Goal: Information Seeking & Learning: Learn about a topic

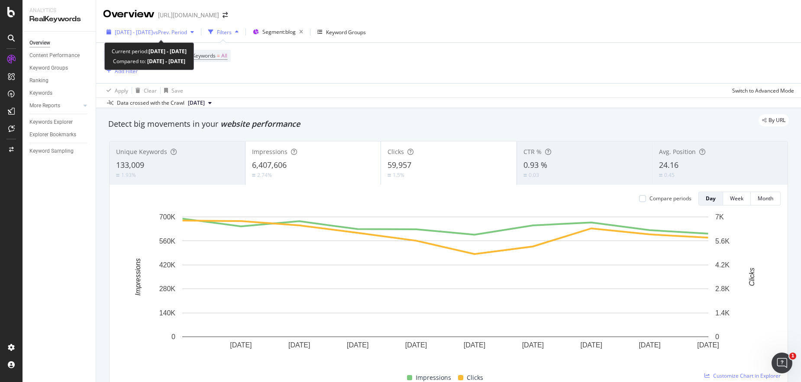
click at [187, 33] on span "vs Prev. Period" at bounding box center [170, 32] width 34 height 7
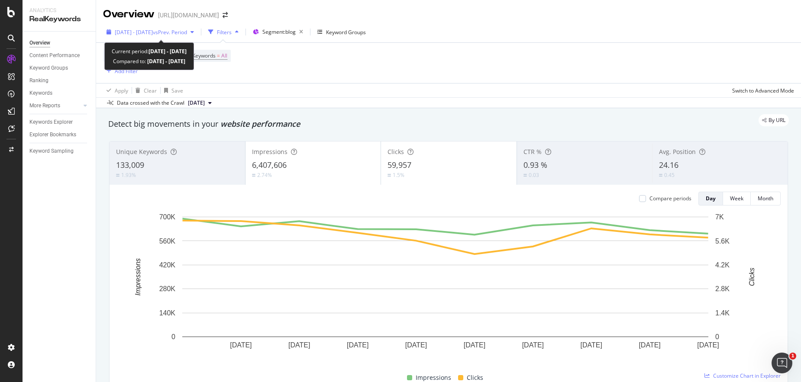
click at [153, 29] on span "2025 Jul. 28th - Aug. 6th" at bounding box center [134, 32] width 38 height 7
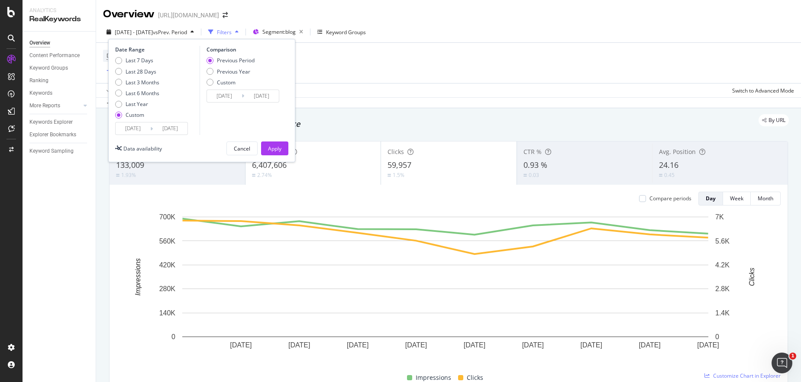
click at [138, 128] on input "2025/07/28" at bounding box center [133, 129] width 35 height 12
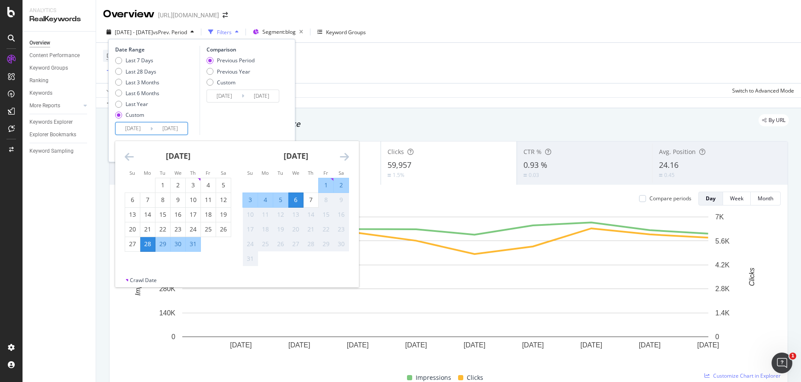
click at [324, 186] on div "1" at bounding box center [326, 185] width 15 height 9
type input "2025/08/01"
type input "2025/07/26"
type input "2025/07/31"
click at [244, 142] on div "August 2025" at bounding box center [296, 159] width 107 height 37
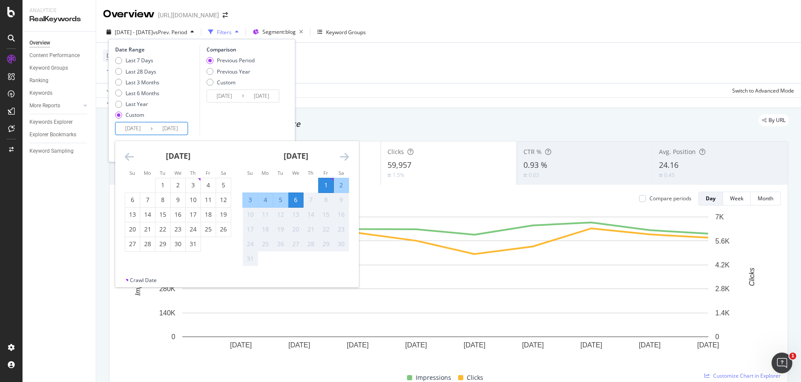
click at [251, 136] on div "Date Range Last 7 Days Last 28 Days Last 3 Months Last 6 Months Last Year Custo…" at bounding box center [201, 100] width 187 height 123
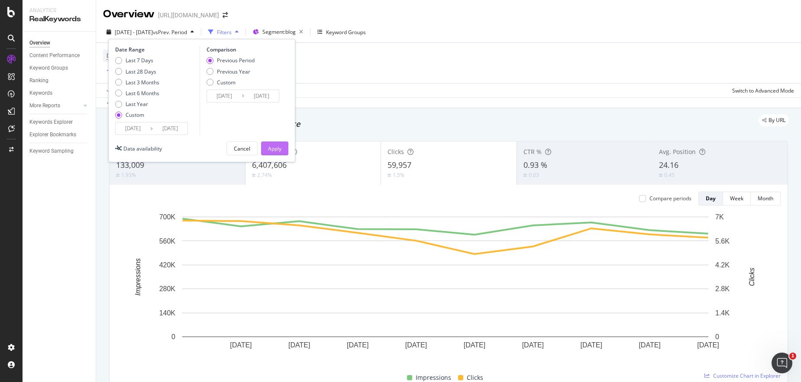
click at [280, 152] on div "Apply" at bounding box center [274, 148] width 13 height 13
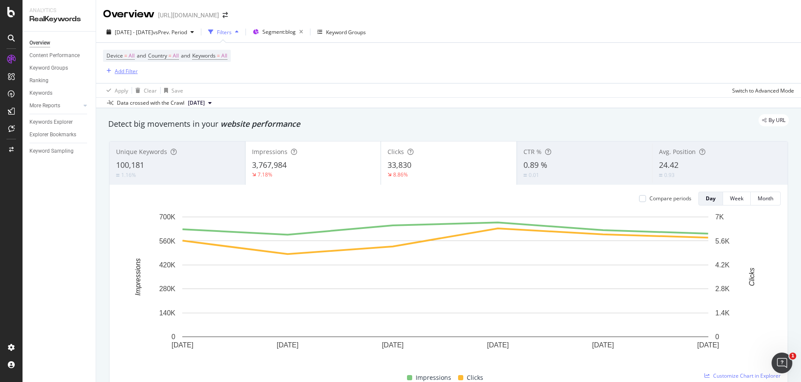
click at [116, 69] on div "Add Filter" at bounding box center [126, 71] width 23 height 7
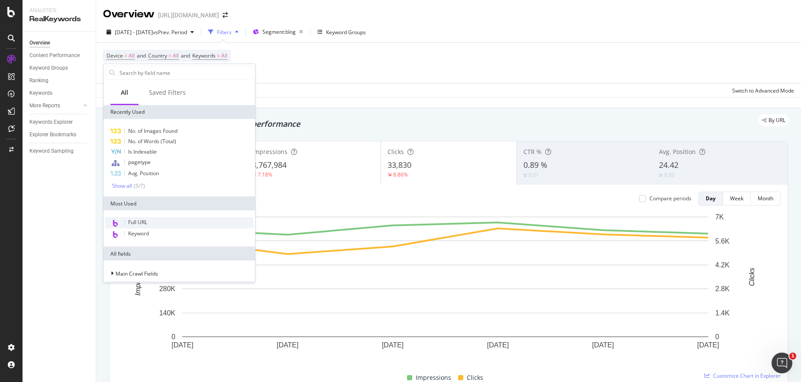
click at [142, 225] on span "Full URL" at bounding box center [137, 222] width 19 height 7
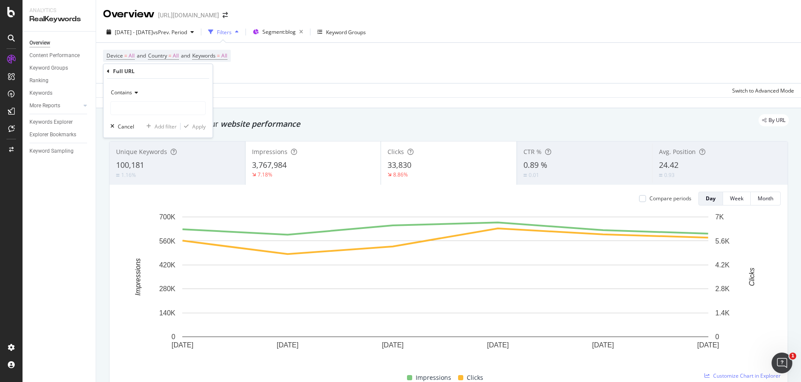
click at [133, 90] on icon at bounding box center [135, 92] width 6 height 5
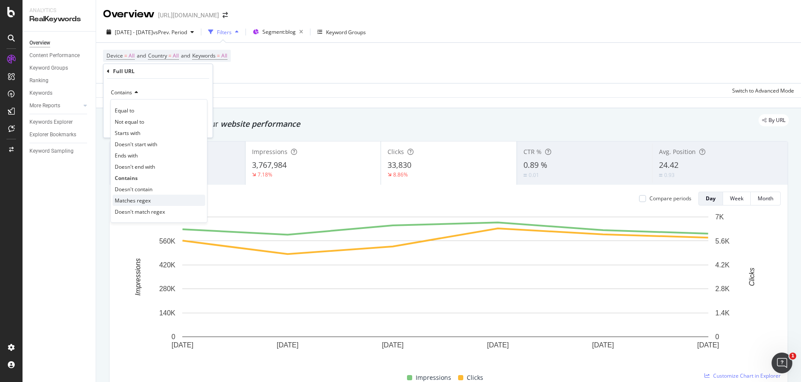
click at [139, 198] on span "Matches regex" at bounding box center [133, 200] width 36 height 7
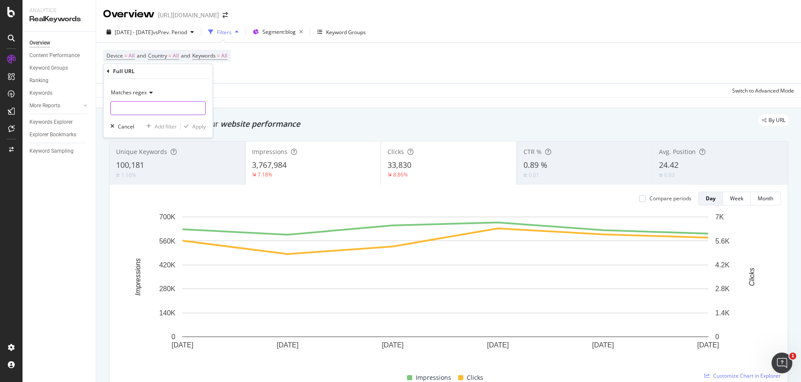
click at [140, 111] on input "text" at bounding box center [158, 108] width 94 height 14
click at [139, 109] on input "assisted-living|memory-care|senior-living|senior-apartments" at bounding box center [152, 108] width 82 height 14
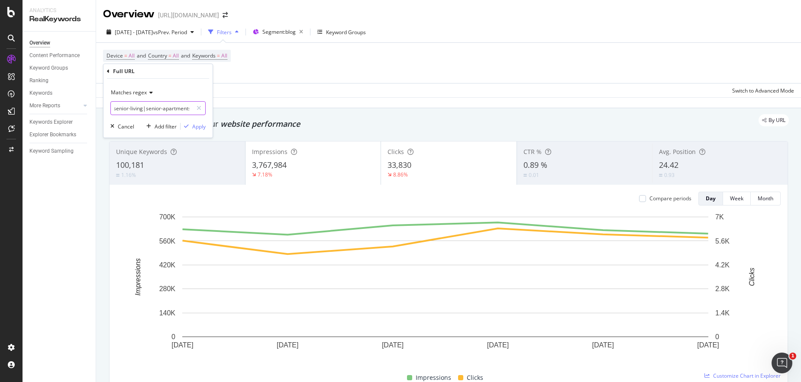
scroll to position [0, 0]
click at [183, 110] on input "assisted-living|memory-care|senior-living|senior-apartments" at bounding box center [152, 108] width 82 height 14
drag, startPoint x: 183, startPoint y: 110, endPoint x: 210, endPoint y: 110, distance: 26.4
click at [210, 110] on div "Matches regex assisted-living|memory-care|senior-living|senior-apartments Cance…" at bounding box center [158, 108] width 109 height 59
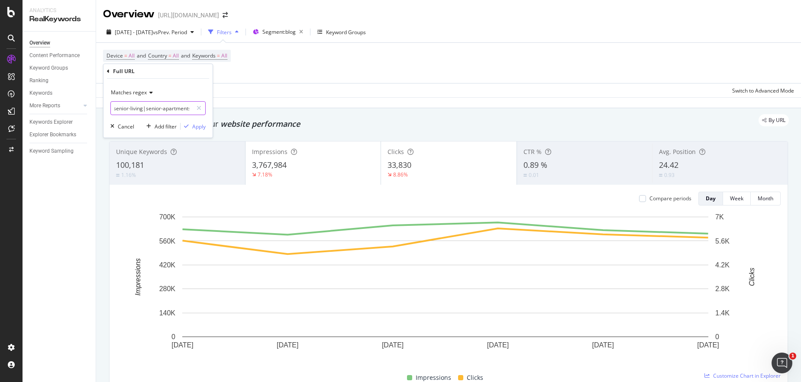
click at [190, 110] on input "assisted-living|memory-care|senior-living|senior-apartments" at bounding box center [152, 108] width 82 height 14
type input "assisted-living|memory-care|senior-living|senior-apartments|dementia|independen…"
click at [198, 127] on div "Apply" at bounding box center [198, 126] width 13 height 7
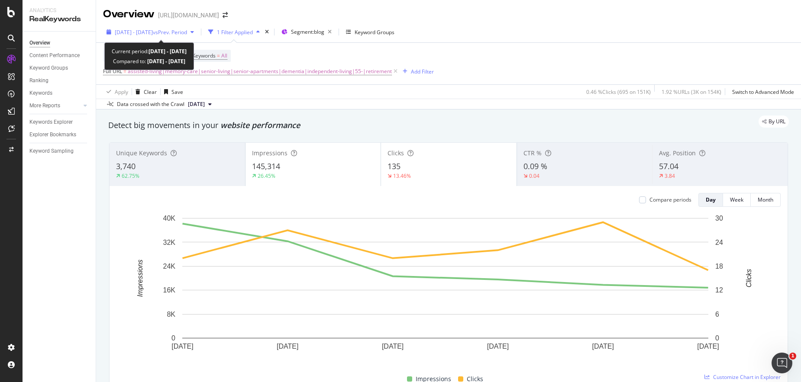
click at [180, 31] on span "vs Prev. Period" at bounding box center [170, 32] width 34 height 7
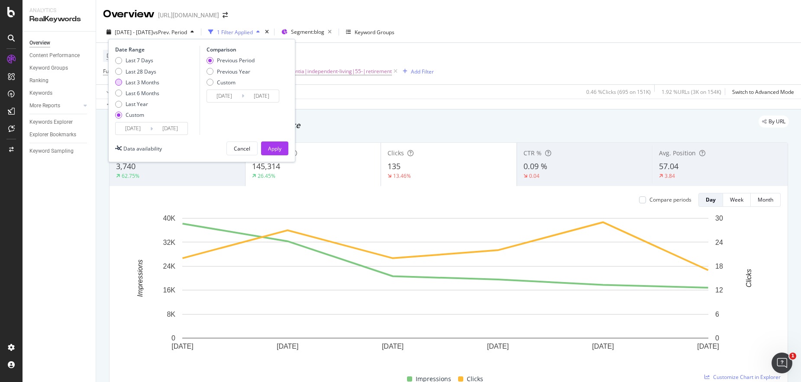
click at [148, 85] on div "Last 3 Months" at bounding box center [143, 82] width 34 height 7
type input "[DATE]"
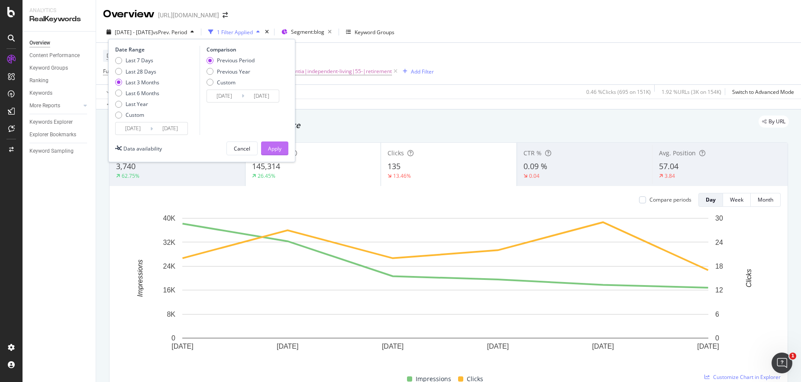
click at [272, 152] on div "Apply" at bounding box center [274, 148] width 13 height 13
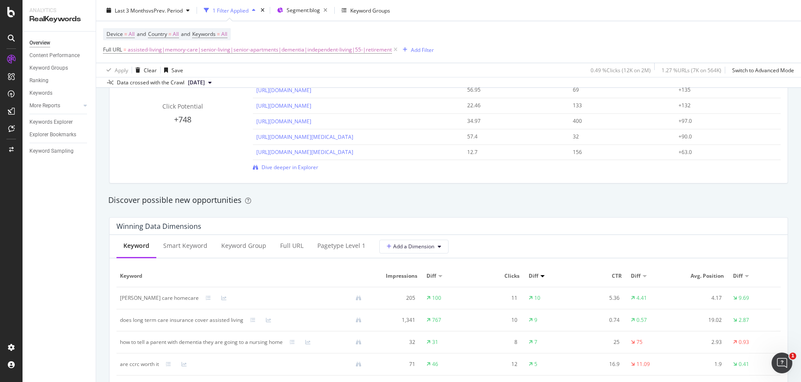
scroll to position [643, 0]
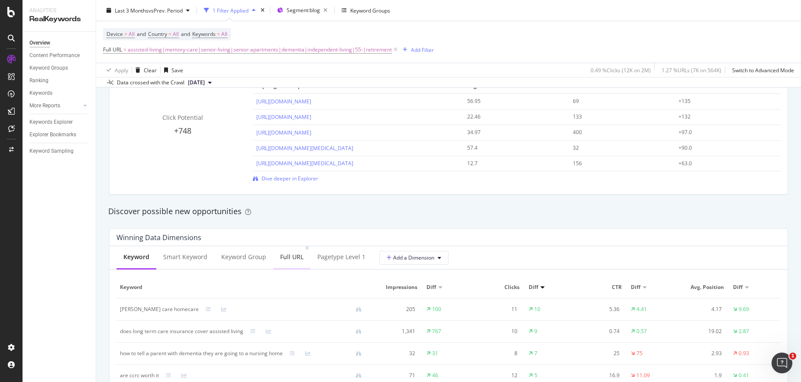
click at [275, 257] on div "Full URL" at bounding box center [291, 258] width 37 height 24
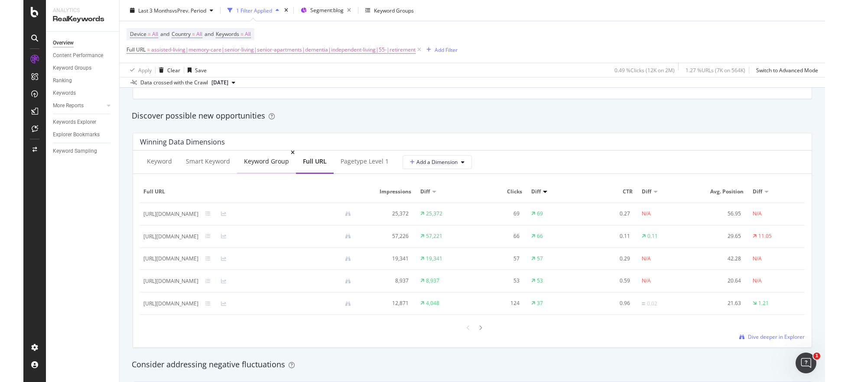
scroll to position [764, 0]
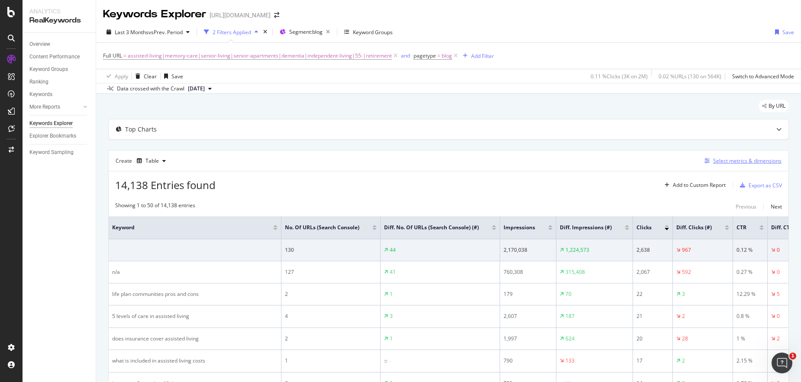
click at [722, 157] on div "Select metrics & dimensions" at bounding box center [747, 160] width 68 height 7
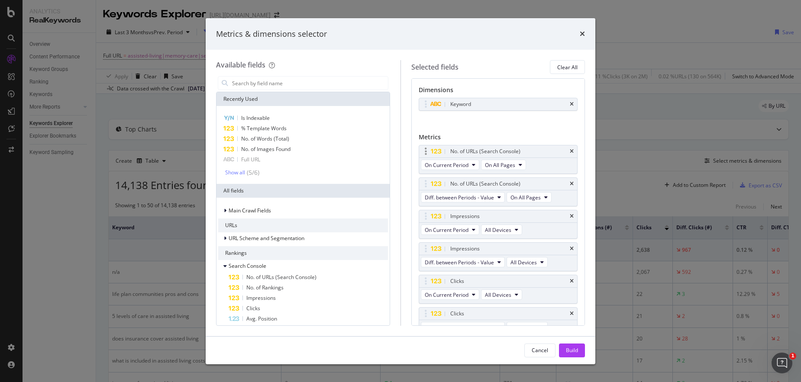
click at [568, 149] on div "No. of URLs (Search Console)" at bounding box center [498, 152] width 159 height 12
click at [570, 151] on icon "times" at bounding box center [572, 151] width 4 height 5
click at [254, 158] on span "Full URL" at bounding box center [250, 159] width 19 height 7
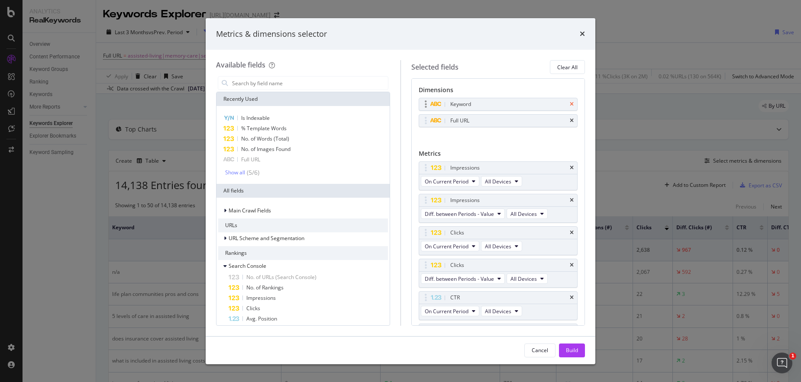
click at [570, 104] on icon "times" at bounding box center [572, 104] width 4 height 5
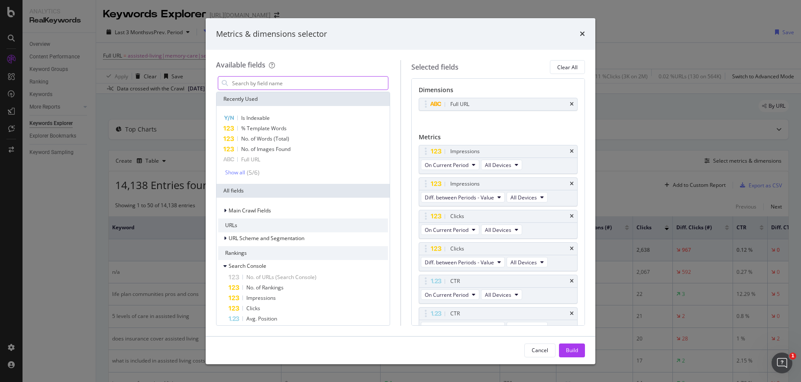
click at [278, 79] on input "modal" at bounding box center [309, 83] width 157 height 13
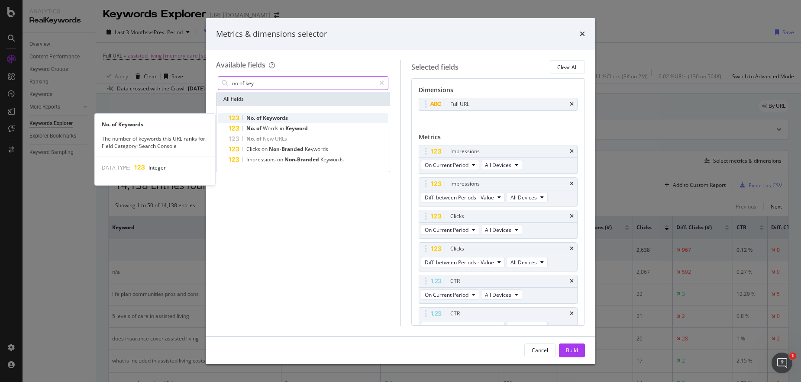
type input "no of key"
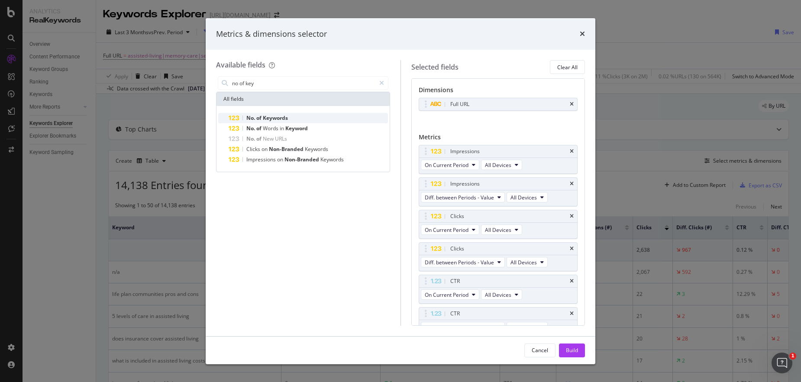
click at [290, 116] on div "No. of Keywords" at bounding box center [308, 118] width 159 height 10
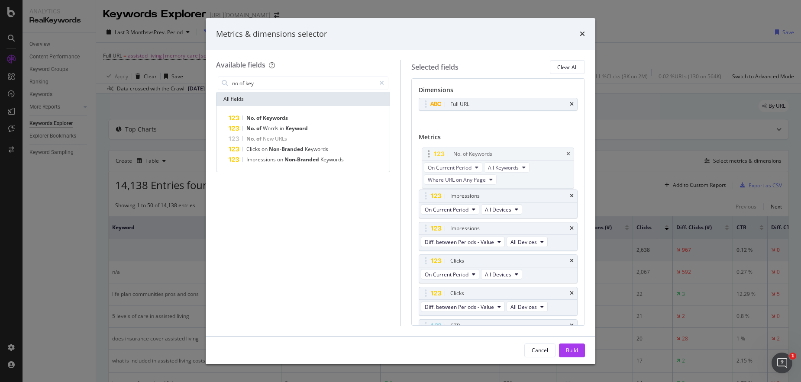
drag, startPoint x: 458, startPoint y: 289, endPoint x: 461, endPoint y: 152, distance: 136.4
click at [461, 152] on body "Analytics RealKeywords Overview Content Performance Keyword Groups Ranking Keyw…" at bounding box center [400, 191] width 801 height 382
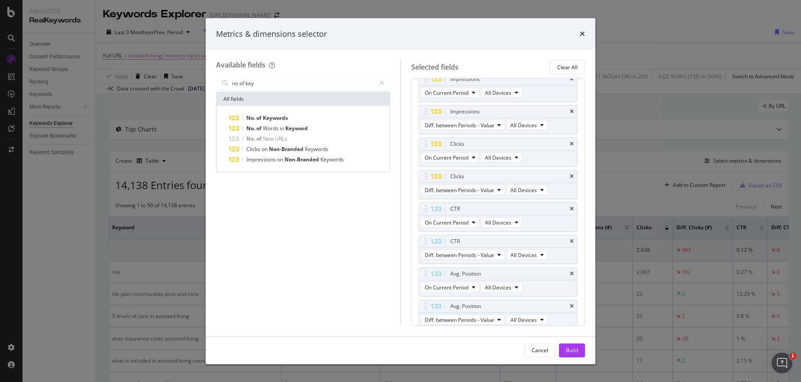
scroll to position [149, 0]
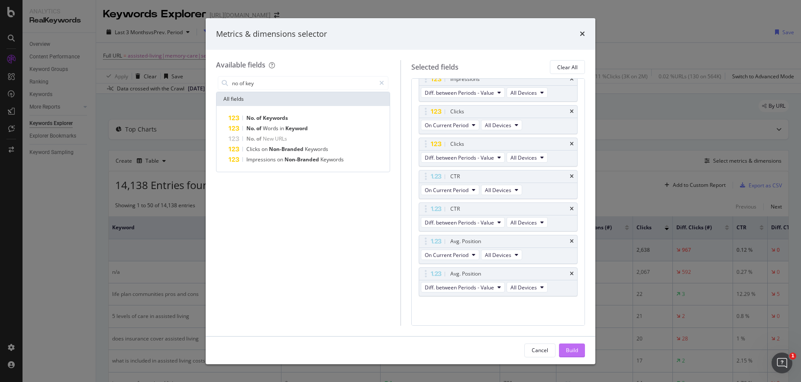
click at [576, 351] on div "Build" at bounding box center [572, 350] width 12 height 7
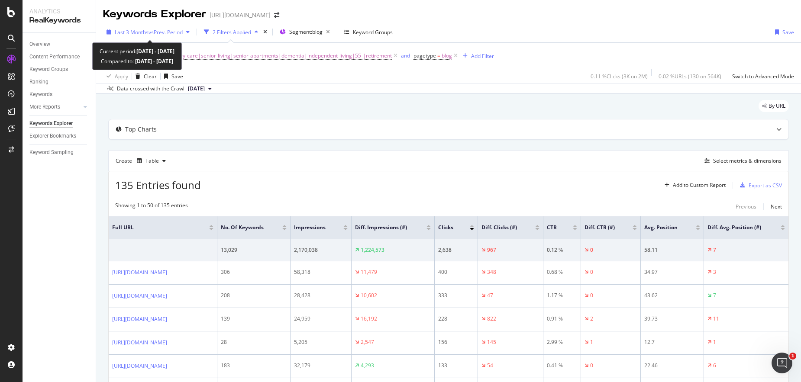
click at [157, 32] on span "vs Prev. Period" at bounding box center [166, 32] width 34 height 7
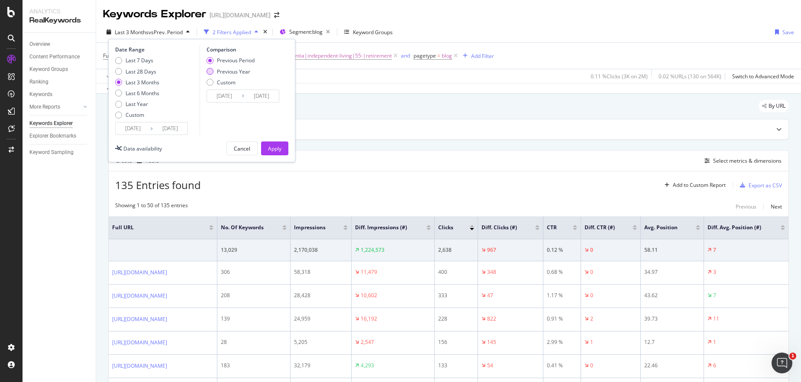
click at [226, 70] on div "Previous Year" at bounding box center [233, 71] width 33 height 7
type input "[DATE]"
click at [272, 143] on div "Apply" at bounding box center [274, 148] width 13 height 13
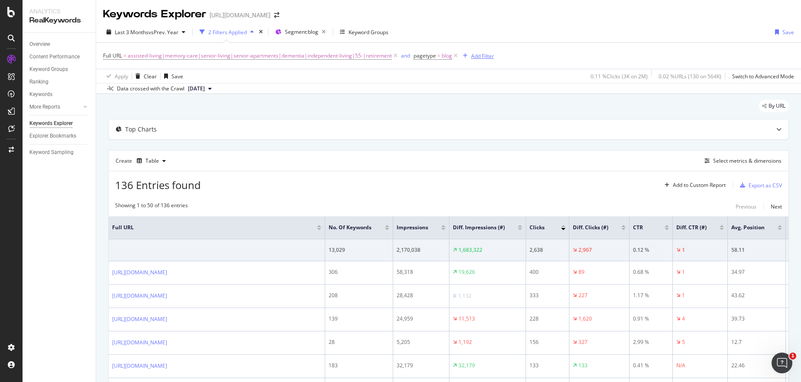
click at [480, 56] on div "Add Filter" at bounding box center [482, 55] width 23 height 7
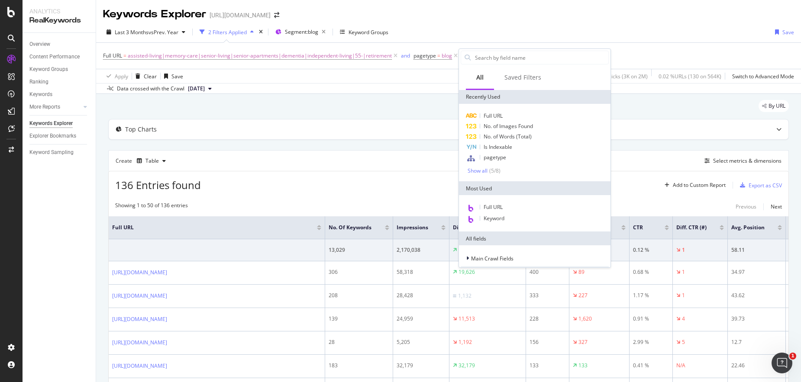
click at [702, 92] on div "Data crossed with the Crawl [DATE]" at bounding box center [448, 88] width 705 height 10
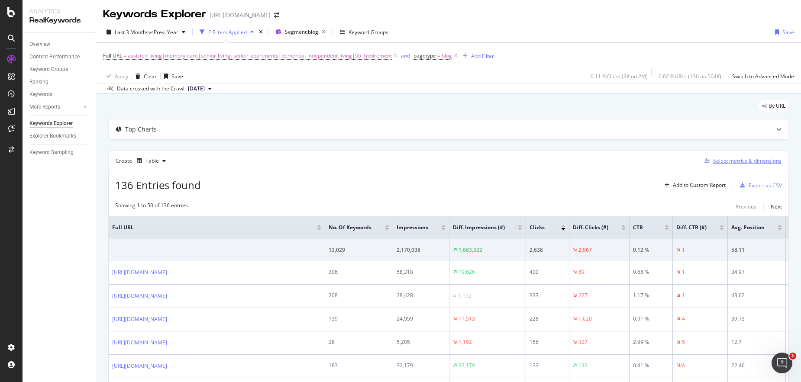
click at [724, 157] on div "Select metrics & dimensions" at bounding box center [747, 160] width 68 height 7
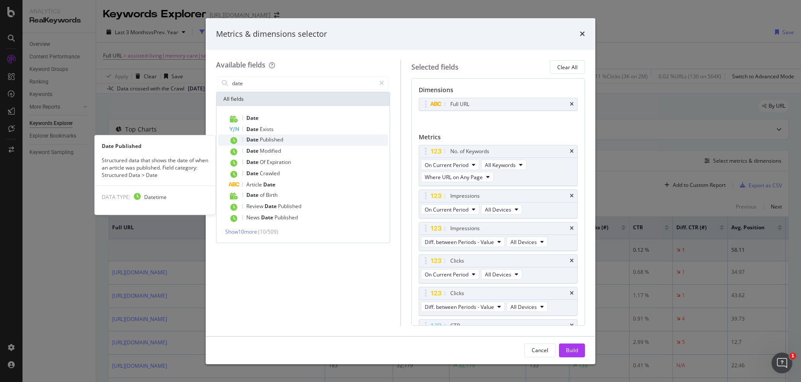
type input "date"
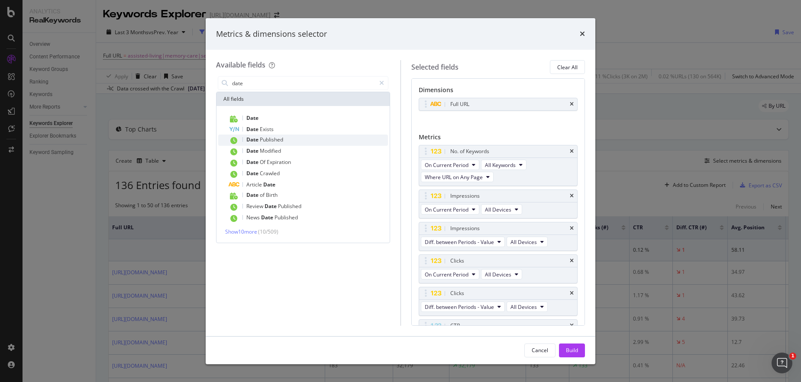
click at [259, 142] on span "Date" at bounding box center [252, 139] width 13 height 7
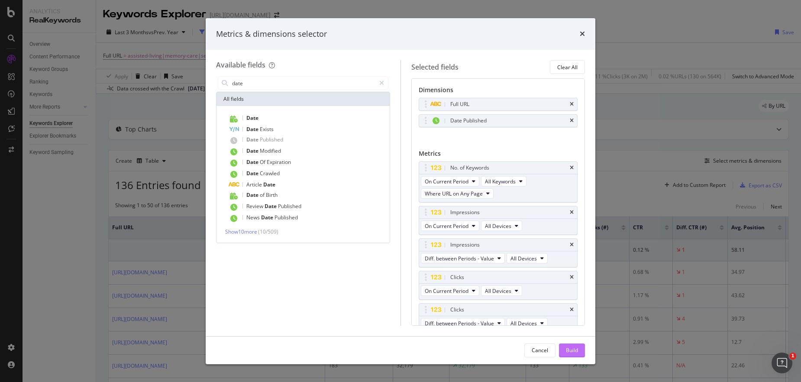
click at [575, 350] on div "Build" at bounding box center [572, 350] width 12 height 7
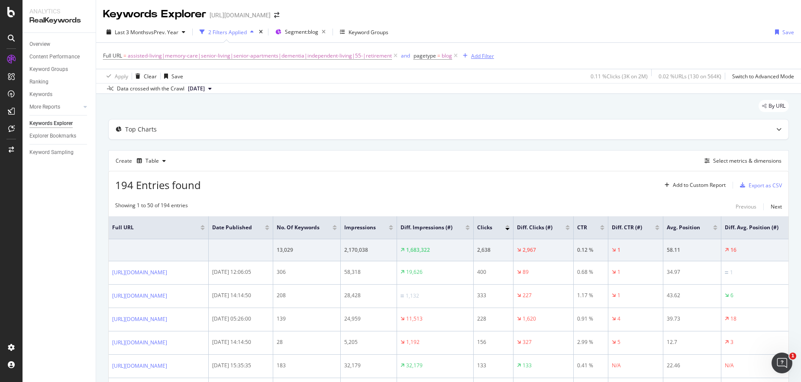
click at [472, 55] on div "Add Filter" at bounding box center [482, 55] width 23 height 7
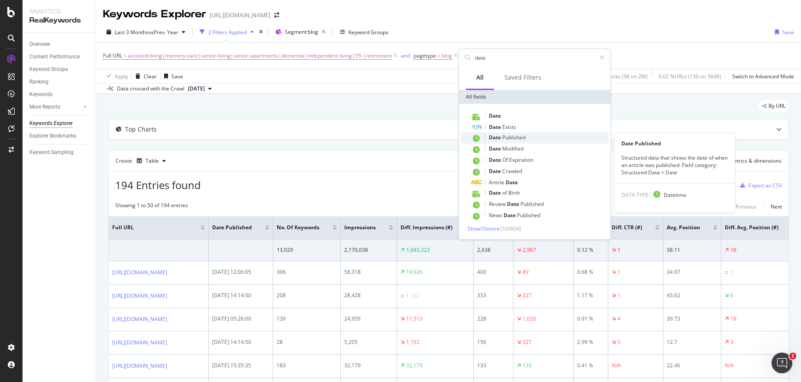
type input "date"
click at [518, 139] on span "Published" at bounding box center [513, 137] width 23 height 7
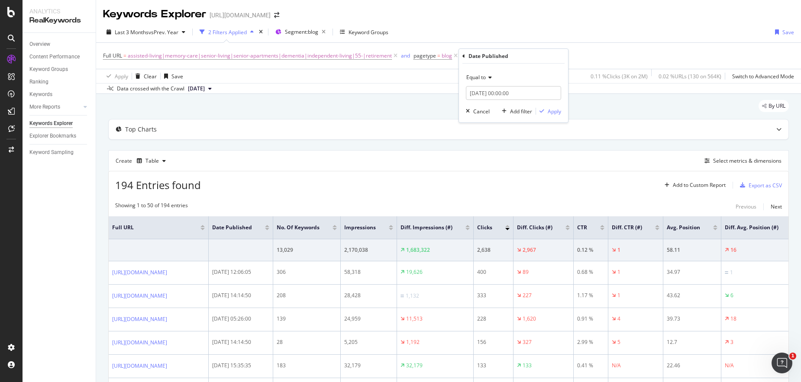
click at [485, 72] on div "Equal to" at bounding box center [513, 78] width 95 height 14
click at [488, 107] on div "After" at bounding box center [514, 106] width 93 height 11
click at [489, 92] on input "[DATE] 00:00:00" at bounding box center [513, 93] width 95 height 14
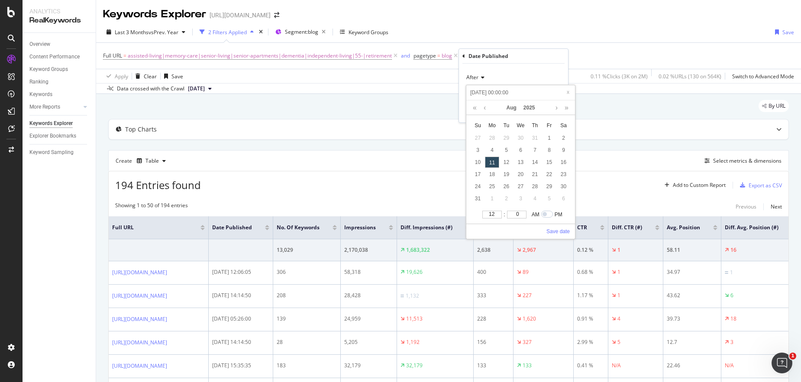
click at [489, 91] on input "[DATE] 00:00:00" at bounding box center [521, 93] width 104 height 10
type input "2025-0-11 00:00:00"
type input "[DATE] 00:00:00"
click at [492, 93] on input "[DATE] 00:00:00" at bounding box center [521, 93] width 104 height 10
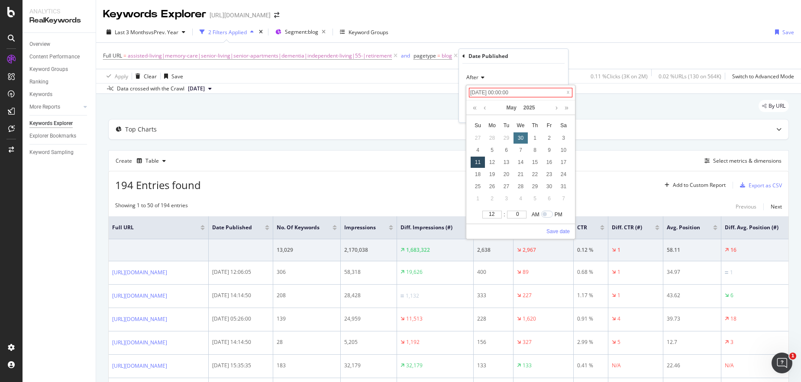
type input "[DATE] 00:00:00"
click at [518, 138] on div "30" at bounding box center [521, 138] width 14 height 11
type input "[DATE] 00:00:00"
click at [557, 230] on link "Save date" at bounding box center [558, 232] width 23 height 8
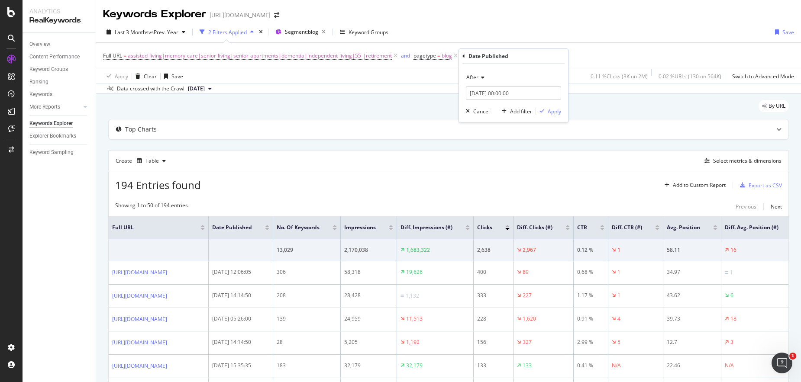
click at [550, 111] on div "Apply" at bounding box center [554, 111] width 13 height 7
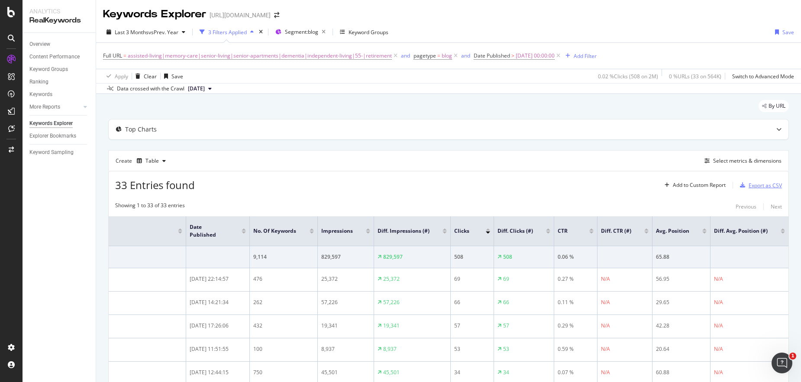
click at [751, 184] on div "Export as CSV" at bounding box center [765, 185] width 33 height 7
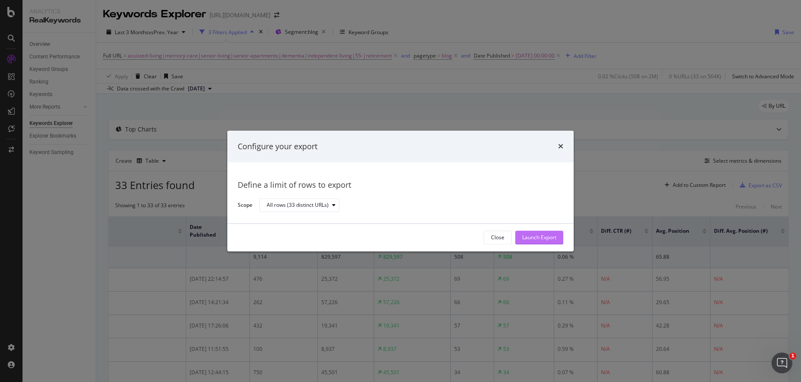
click at [534, 240] on div "Launch Export" at bounding box center [539, 237] width 34 height 7
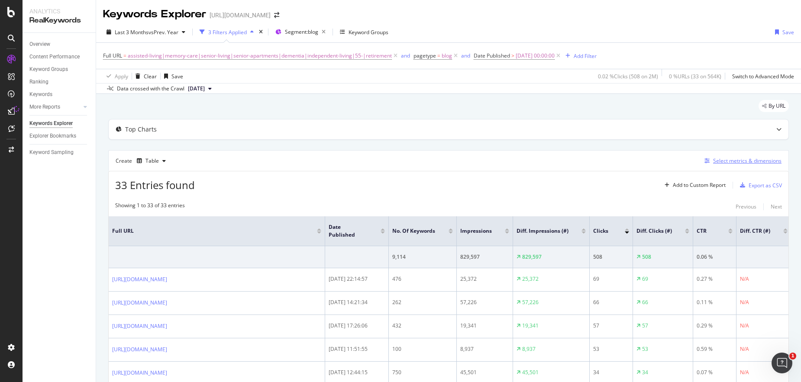
click at [728, 165] on div "Select metrics & dimensions" at bounding box center [741, 161] width 81 height 10
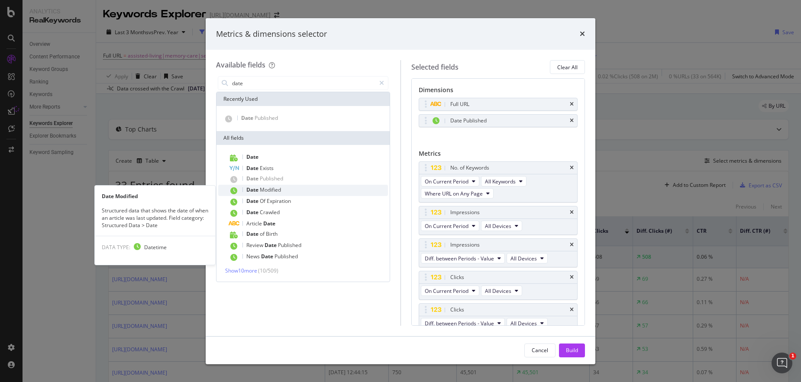
type input "date"
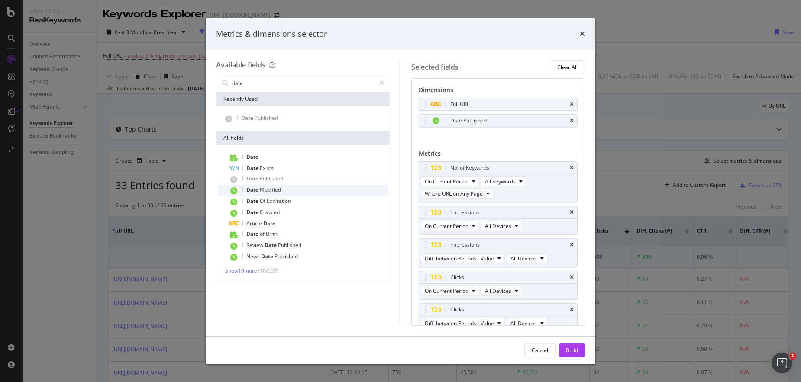
click at [282, 191] on div "Date Modified" at bounding box center [308, 190] width 159 height 11
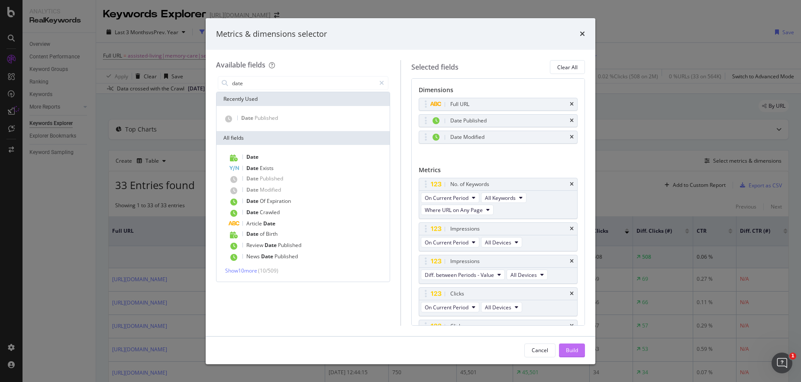
click at [565, 349] on button "Build" at bounding box center [572, 351] width 26 height 14
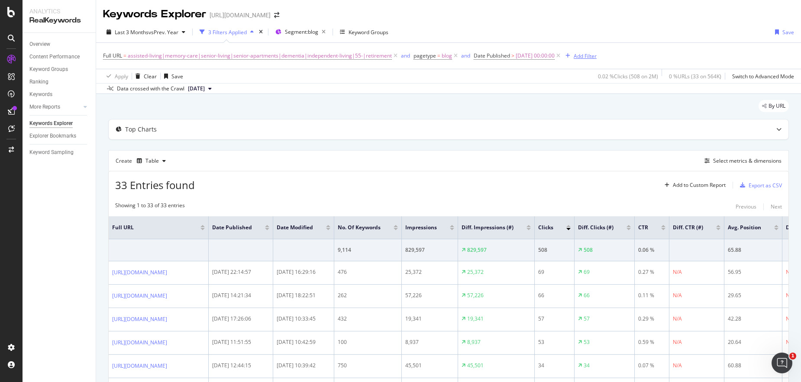
click at [586, 58] on div "Add Filter" at bounding box center [585, 55] width 23 height 7
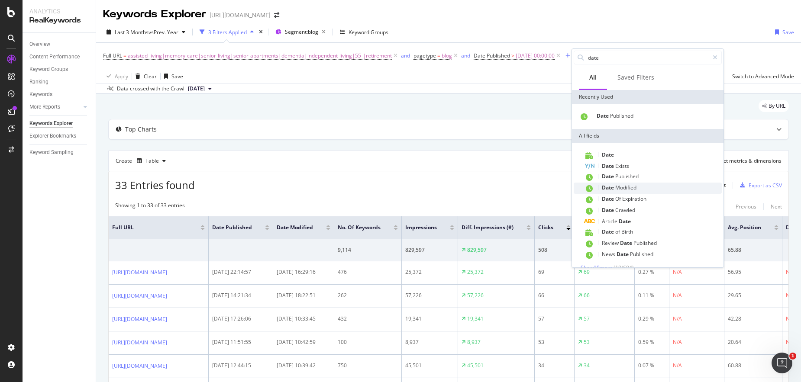
click at [631, 185] on span "Modified" at bounding box center [625, 187] width 21 height 7
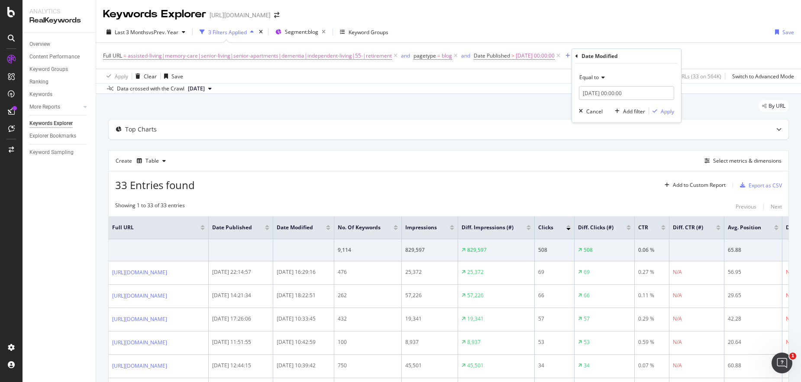
click at [598, 77] on span "Equal to" at bounding box center [588, 77] width 19 height 7
click at [597, 105] on div "After" at bounding box center [627, 106] width 93 height 11
click at [602, 97] on input "[DATE] 00:00:00" at bounding box center [626, 93] width 95 height 14
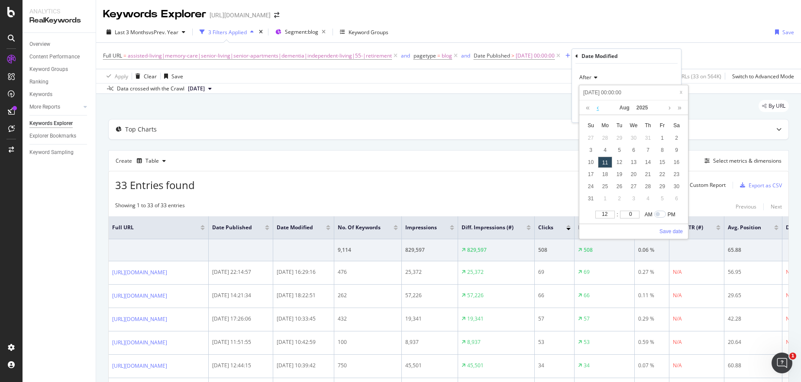
click at [600, 110] on link at bounding box center [598, 107] width 6 height 15
click at [631, 139] on div "30" at bounding box center [634, 138] width 14 height 11
type input "[DATE] 00:00:00"
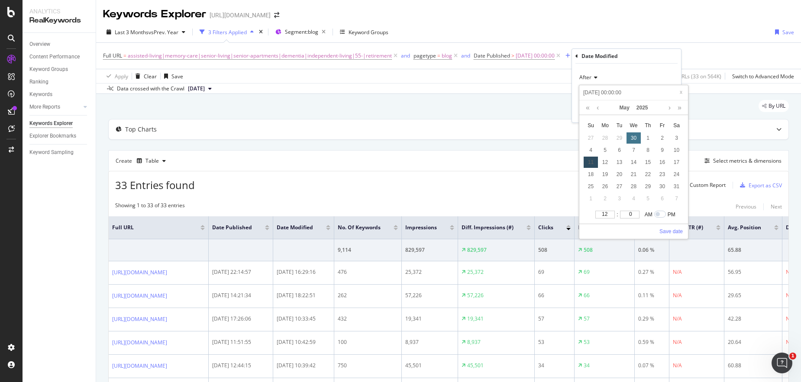
type input "[DATE] 00:00:00"
click at [678, 234] on link "Save date" at bounding box center [671, 232] width 23 height 8
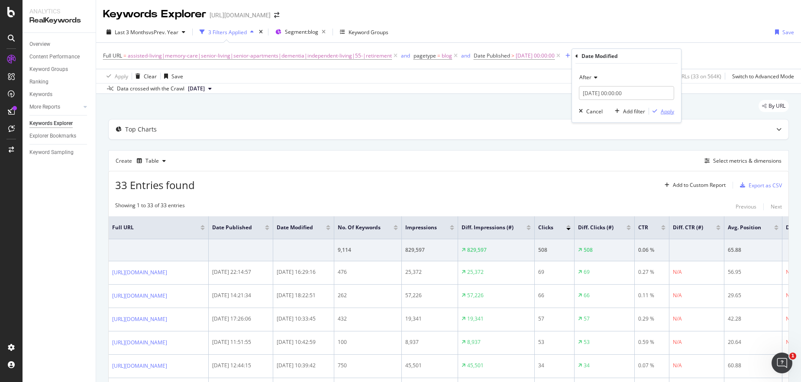
click at [658, 113] on div "button" at bounding box center [655, 111] width 12 height 5
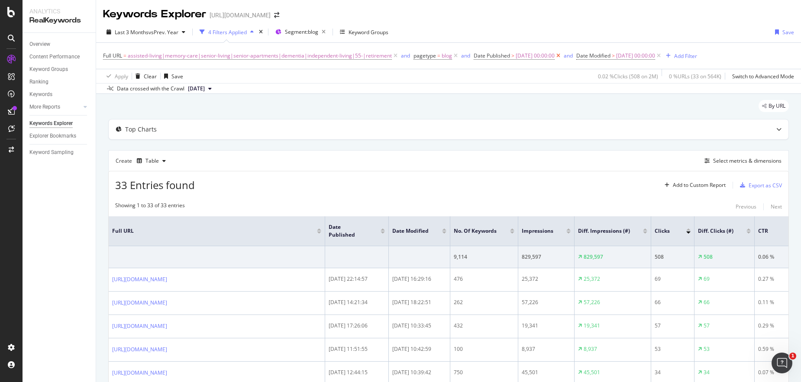
click at [562, 55] on icon at bounding box center [558, 56] width 7 height 9
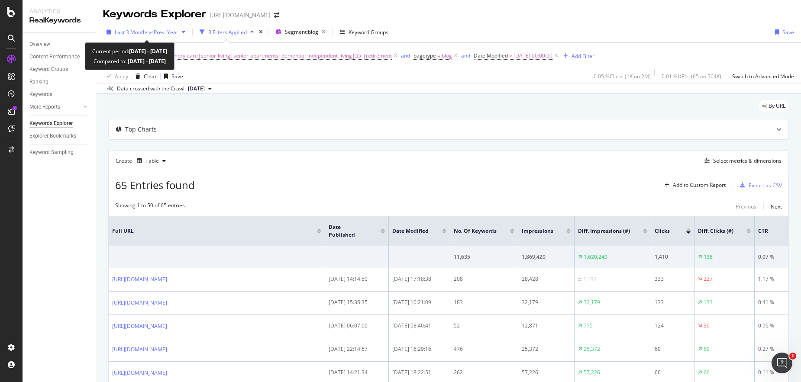
click at [157, 32] on span "vs Prev. Year" at bounding box center [164, 32] width 30 height 7
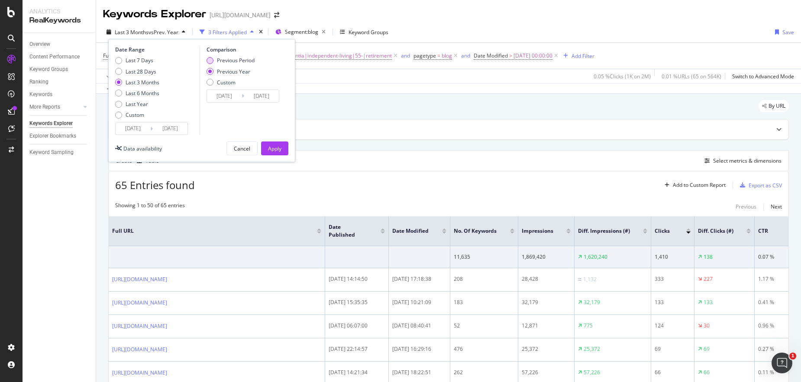
click at [222, 60] on div "Previous Period" at bounding box center [236, 60] width 38 height 7
type input "[DATE]"
click at [275, 152] on div "Apply" at bounding box center [274, 148] width 13 height 7
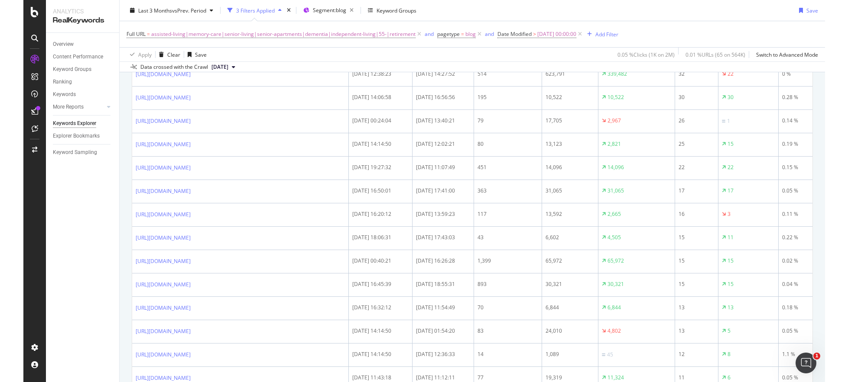
scroll to position [21, 0]
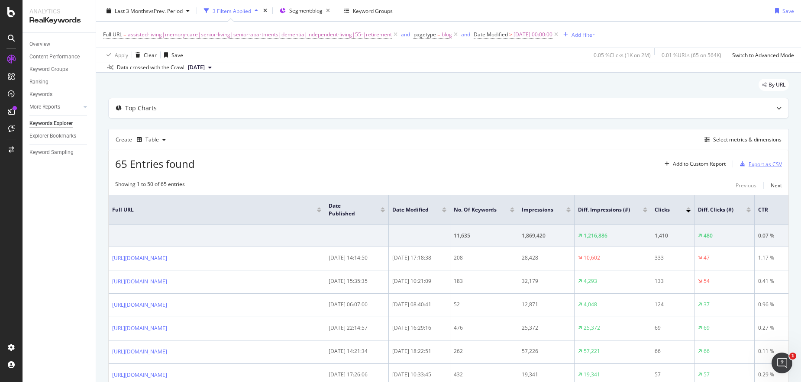
click at [759, 162] on div "Export as CSV" at bounding box center [765, 164] width 33 height 7
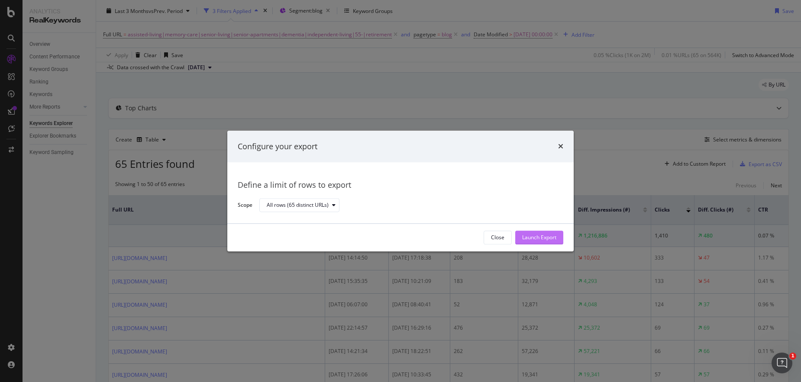
click at [537, 239] on div "Launch Export" at bounding box center [539, 237] width 34 height 7
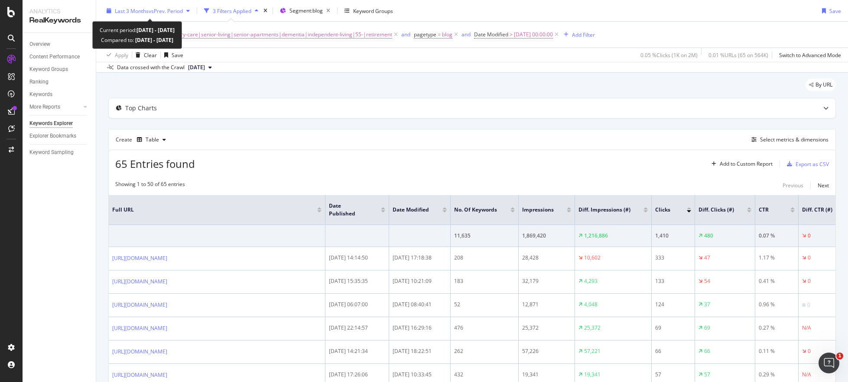
click at [134, 10] on span "Last 3 Months" at bounding box center [132, 10] width 34 height 7
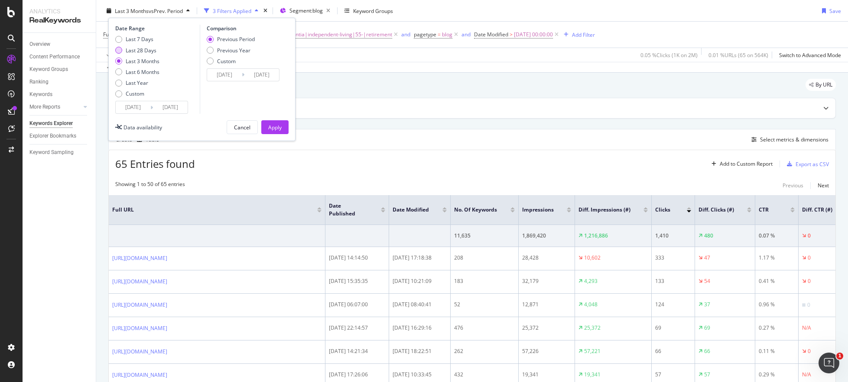
click at [154, 52] on div "Last 28 Days" at bounding box center [141, 50] width 31 height 7
type input "[DATE]"
click at [275, 126] on div "Apply" at bounding box center [274, 127] width 13 height 7
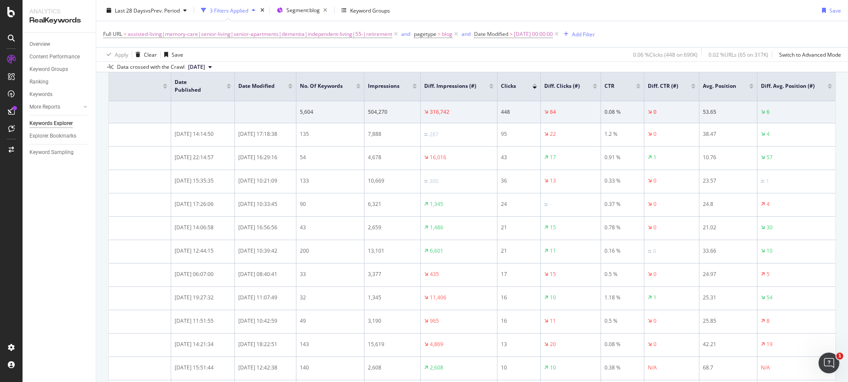
scroll to position [70, 0]
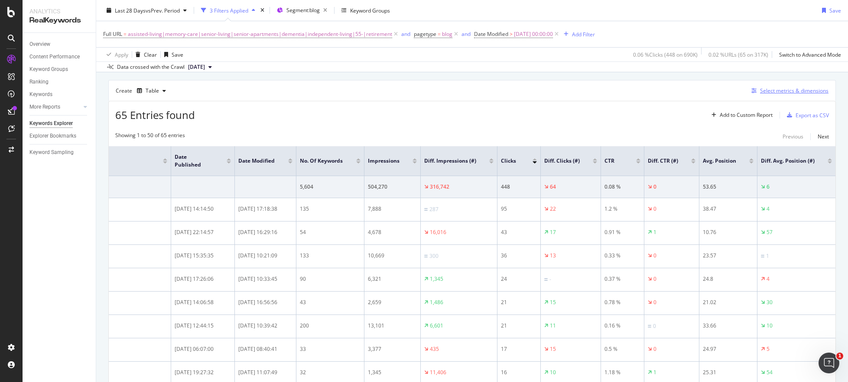
click at [761, 93] on div "Select metrics & dimensions" at bounding box center [794, 90] width 68 height 7
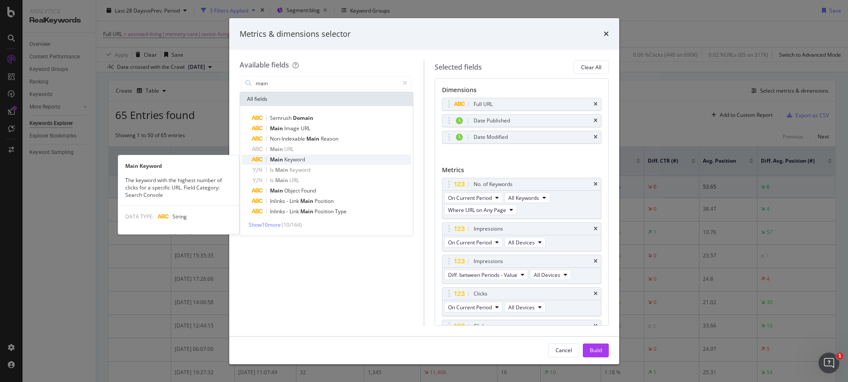
click at [299, 158] on span "Keyword" at bounding box center [294, 159] width 21 height 7
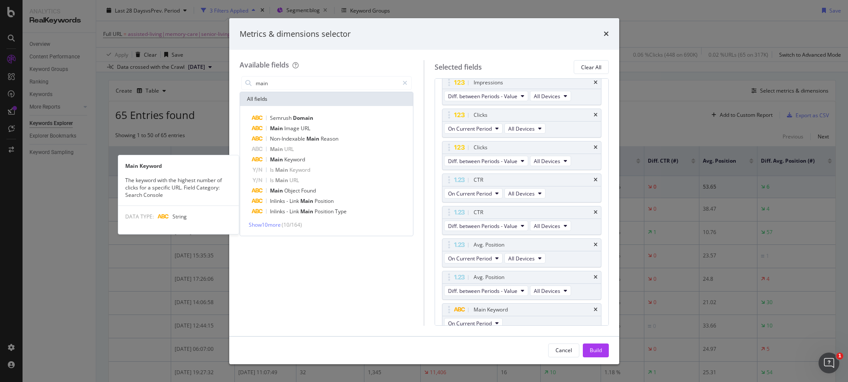
scroll to position [186, 0]
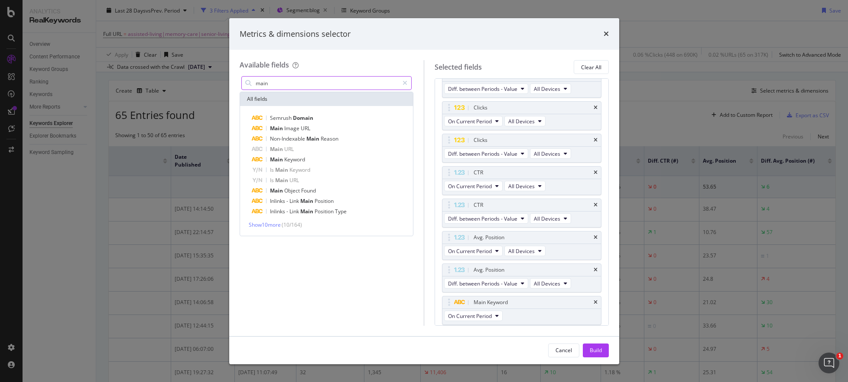
click at [288, 80] on input "main" at bounding box center [327, 83] width 144 height 13
click at [310, 85] on input "rank" at bounding box center [327, 83] width 144 height 13
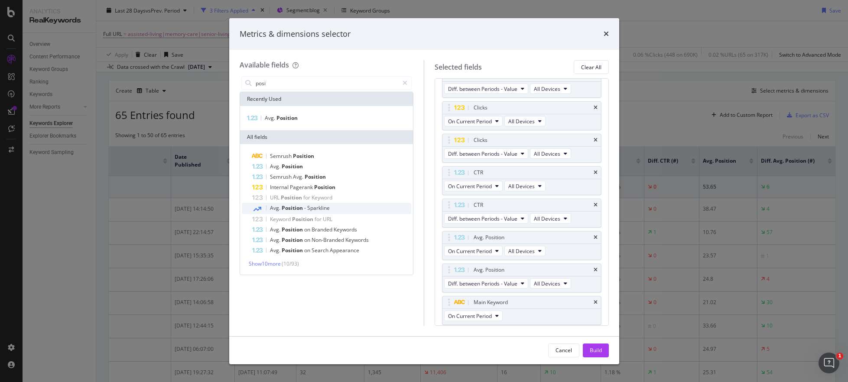
click at [298, 208] on span "Position" at bounding box center [293, 207] width 23 height 7
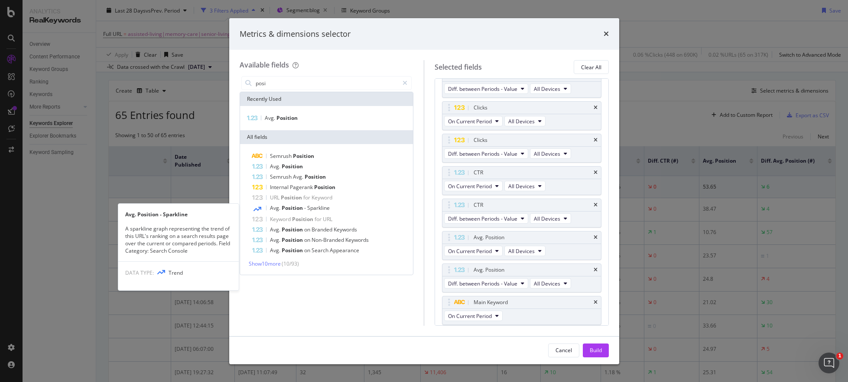
scroll to position [219, 0]
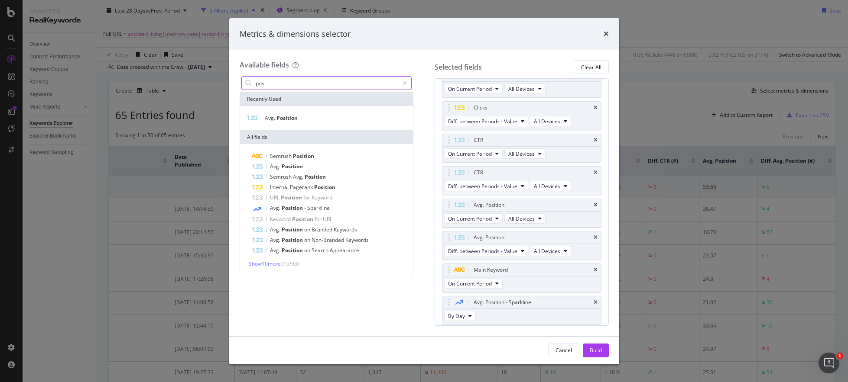
click at [275, 86] on input "posi" at bounding box center [327, 83] width 144 height 13
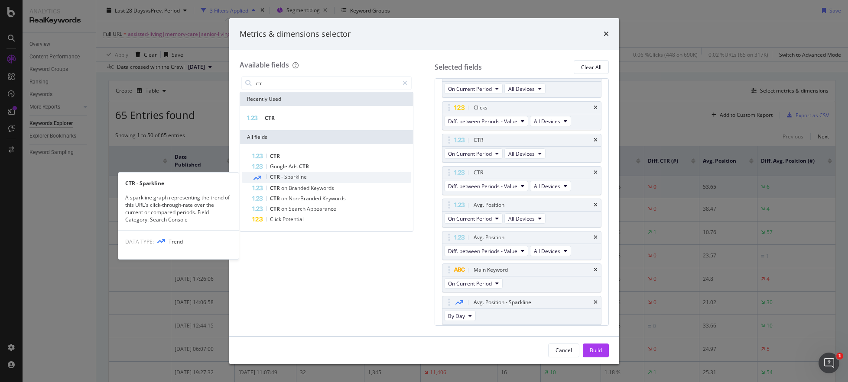
click at [294, 174] on span "Sparkline" at bounding box center [295, 176] width 23 height 7
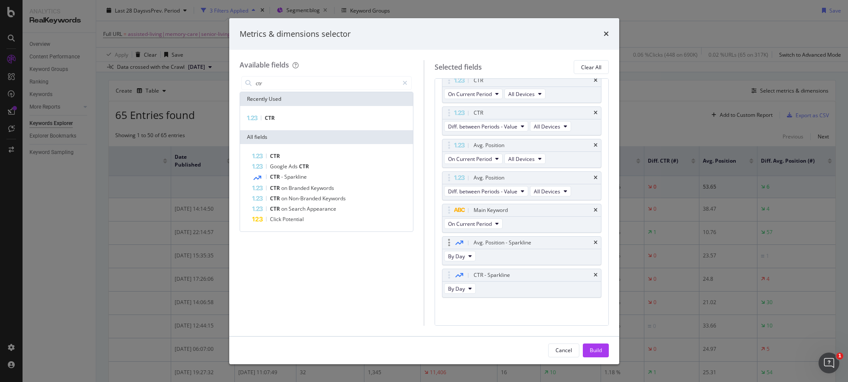
scroll to position [280, 0]
click at [593, 211] on icon "times" at bounding box center [595, 209] width 4 height 5
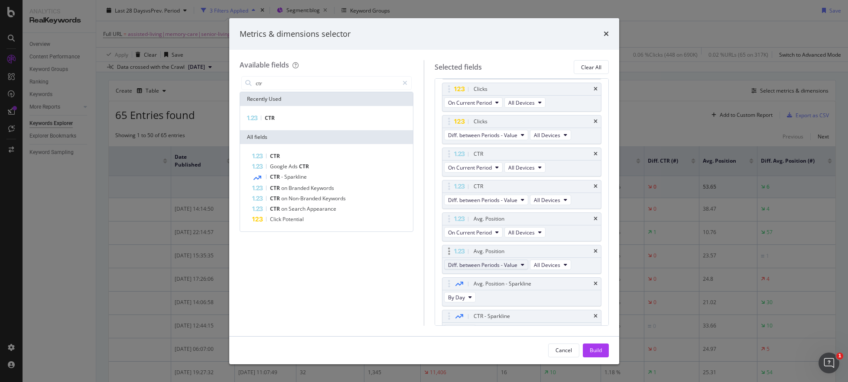
scroll to position [199, 0]
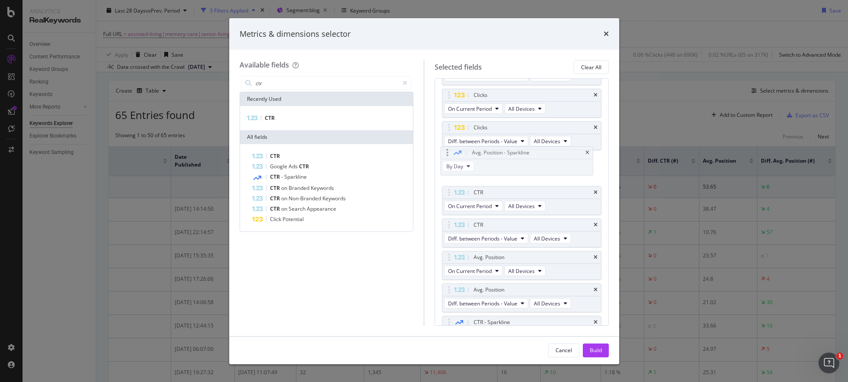
drag, startPoint x: 495, startPoint y: 291, endPoint x: 493, endPoint y: 155, distance: 136.4
click at [493, 155] on body "Analytics RealKeywords Overview Content Performance Keyword Groups Ranking Keyw…" at bounding box center [424, 191] width 848 height 382
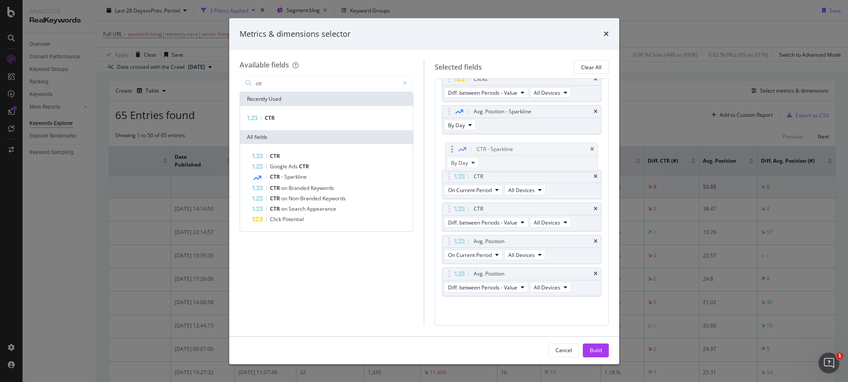
drag, startPoint x: 492, startPoint y: 272, endPoint x: 495, endPoint y: 146, distance: 126.1
click at [495, 146] on body "Analytics RealKeywords Overview Content Performance Keyword Groups Ranking Keyw…" at bounding box center [424, 191] width 848 height 382
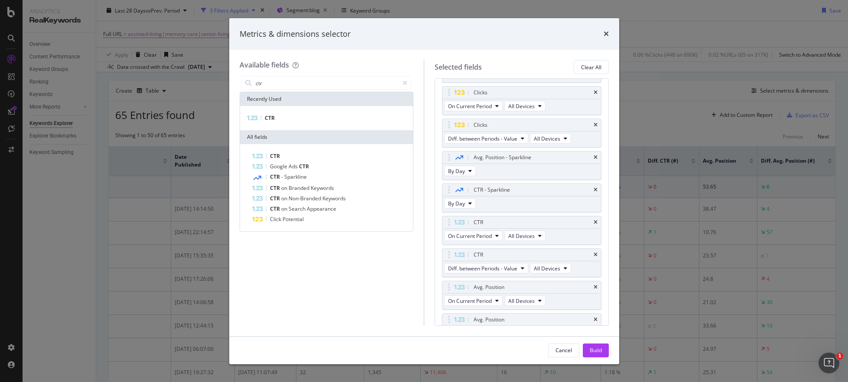
scroll to position [145, 0]
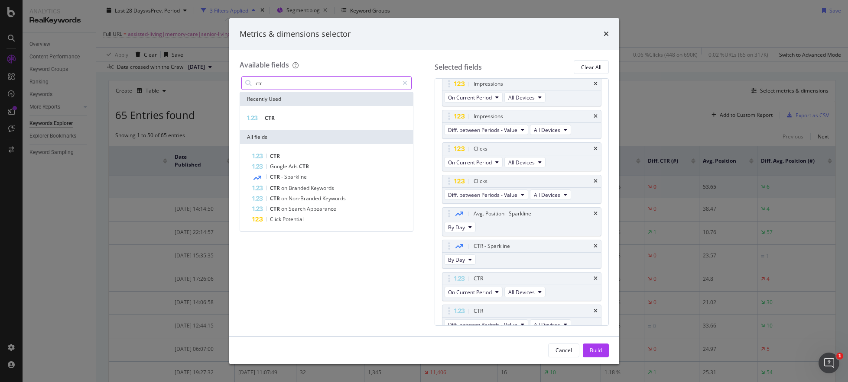
click at [289, 82] on input "ctr" at bounding box center [327, 83] width 144 height 13
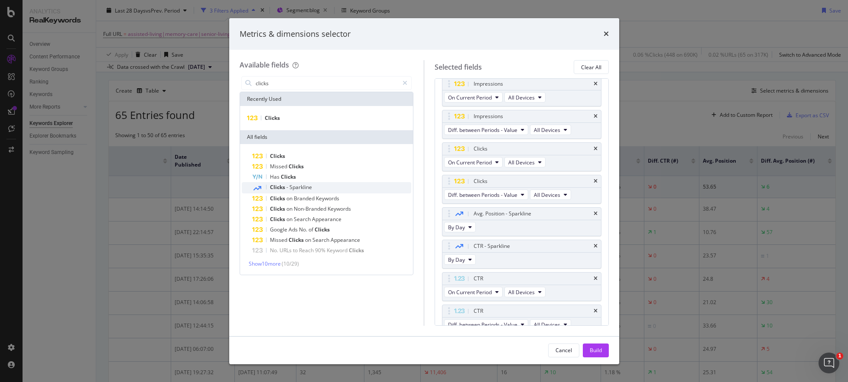
click at [306, 190] on span "Sparkline" at bounding box center [300, 187] width 23 height 7
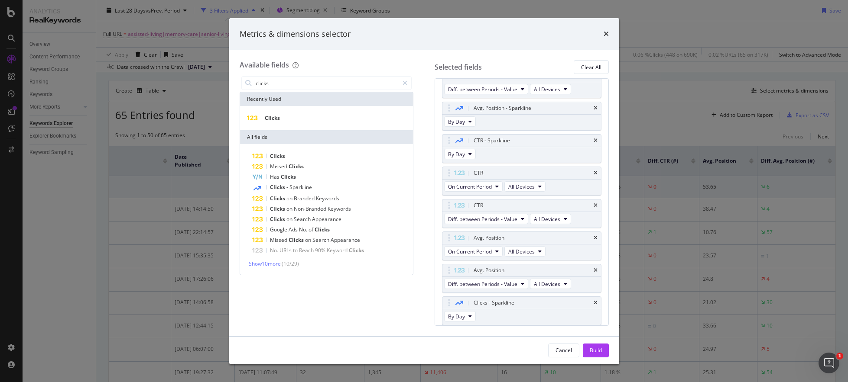
scroll to position [251, 0]
click at [292, 78] on input "clicks" at bounding box center [327, 83] width 144 height 13
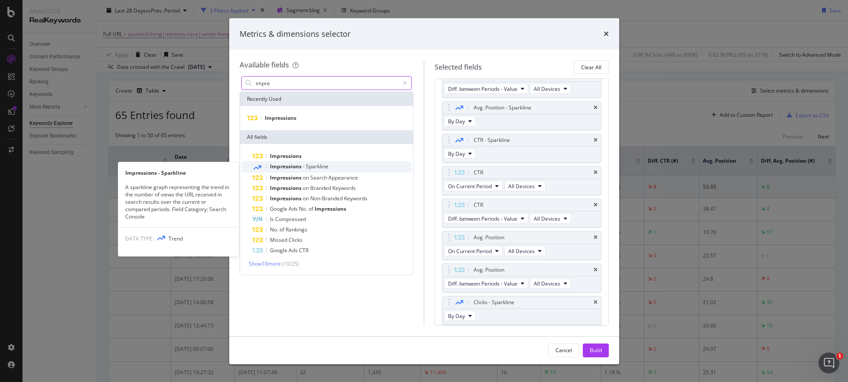
type input "impre"
click at [303, 171] on div "Impressions - Sparkline" at bounding box center [331, 167] width 159 height 11
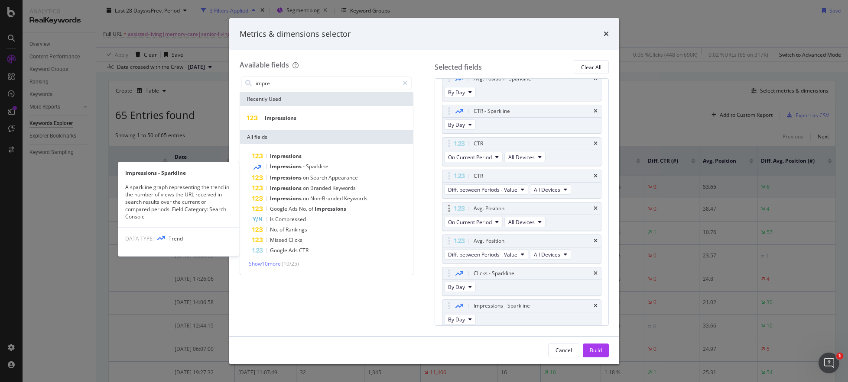
scroll to position [284, 0]
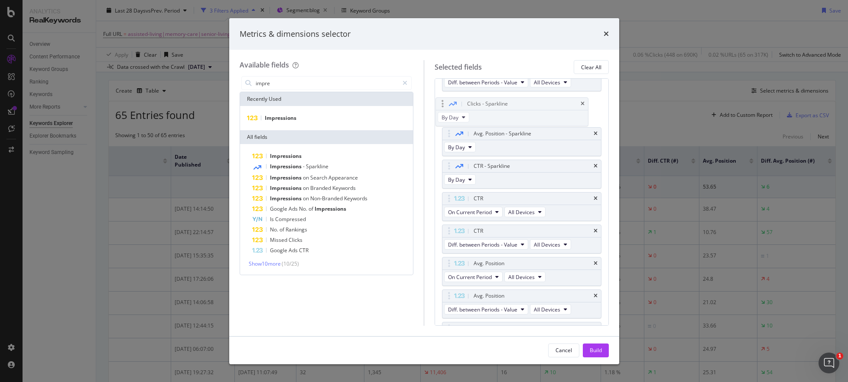
drag, startPoint x: 494, startPoint y: 275, endPoint x: 488, endPoint y: 113, distance: 161.2
click at [488, 113] on body "Analytics RealKeywords Overview Content Performance Keyword Groups Ranking Keyw…" at bounding box center [424, 191] width 848 height 382
drag, startPoint x: 490, startPoint y: 282, endPoint x: 491, endPoint y: 180, distance: 102.2
click at [491, 180] on body "Analytics RealKeywords Overview Content Performance Keyword Groups Ranking Keyw…" at bounding box center [424, 191] width 848 height 382
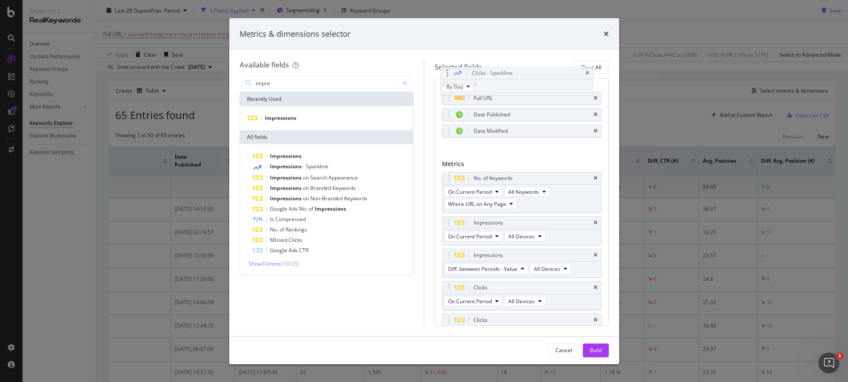
scroll to position [0, 0]
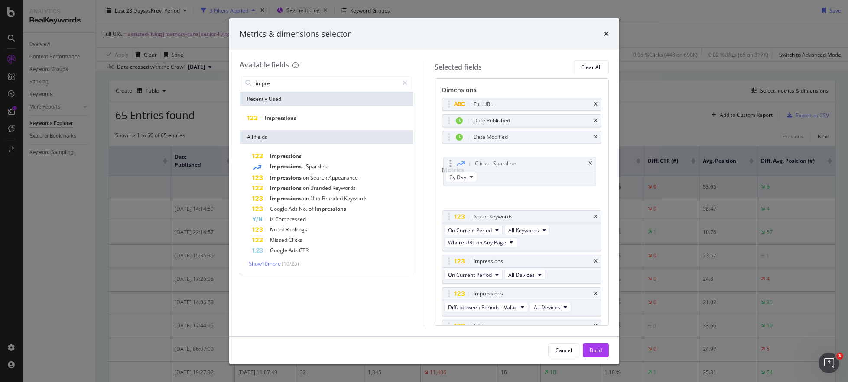
drag, startPoint x: 498, startPoint y: 249, endPoint x: 498, endPoint y: 180, distance: 69.3
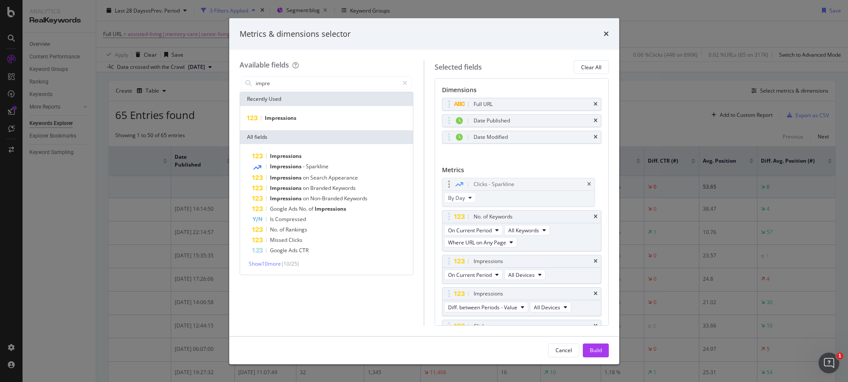
click at [498, 180] on body "Analytics RealKeywords Overview Content Performance Keyword Groups Ranking Keyw…" at bounding box center [424, 191] width 848 height 382
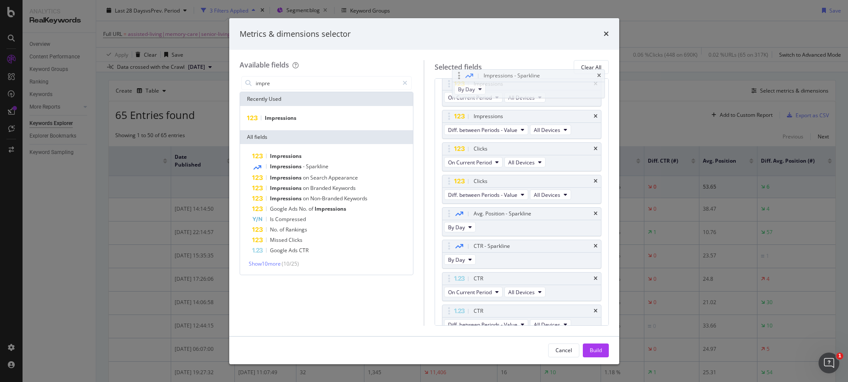
drag, startPoint x: 482, startPoint y: 184, endPoint x: 491, endPoint y: 80, distance: 104.3
click at [492, 77] on body "Analytics RealKeywords Overview Content Performance Keyword Groups Ranking Keyw…" at bounding box center [424, 191] width 848 height 382
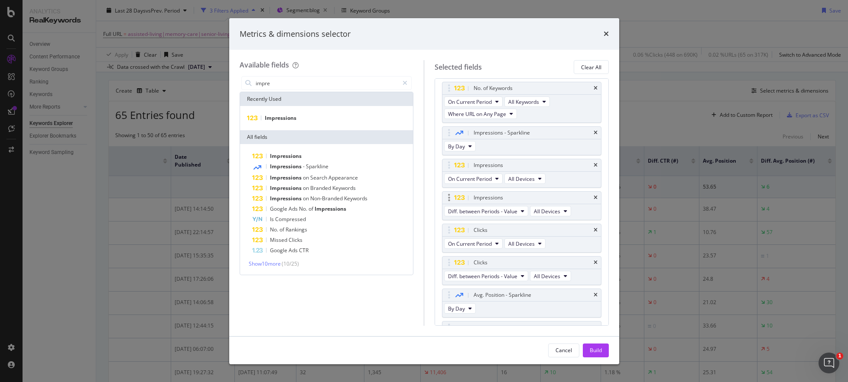
scroll to position [56, 0]
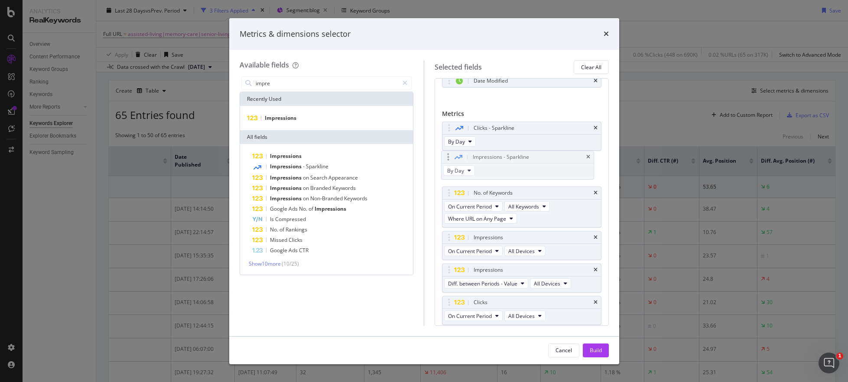
drag, startPoint x: 488, startPoint y: 206, endPoint x: 487, endPoint y: 154, distance: 51.5
click at [487, 154] on body "Analytics RealKeywords Overview Content Performance Keyword Groups Ranking Keyw…" at bounding box center [424, 191] width 848 height 382
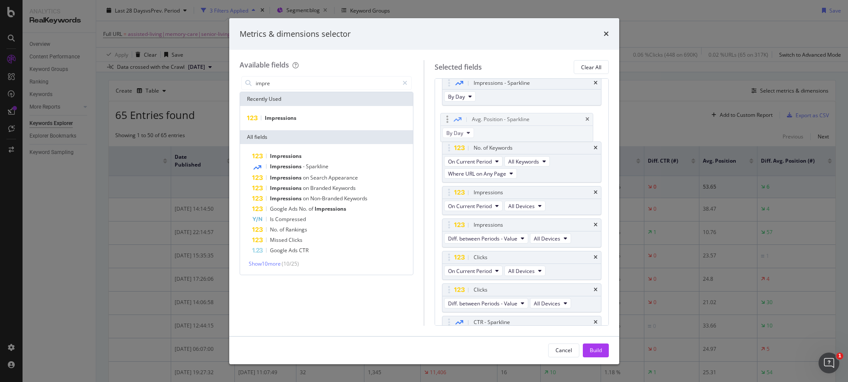
drag, startPoint x: 485, startPoint y: 291, endPoint x: 482, endPoint y: 128, distance: 163.3
click at [483, 121] on body "Analytics RealKeywords Overview Content Performance Keyword Groups Ranking Keyw…" at bounding box center [424, 191] width 848 height 382
drag, startPoint x: 485, startPoint y: 319, endPoint x: 484, endPoint y: 141, distance: 178.4
click at [484, 141] on body "Analytics RealKeywords Overview Content Performance Keyword Groups Ranking Keyw…" at bounding box center [424, 191] width 848 height 382
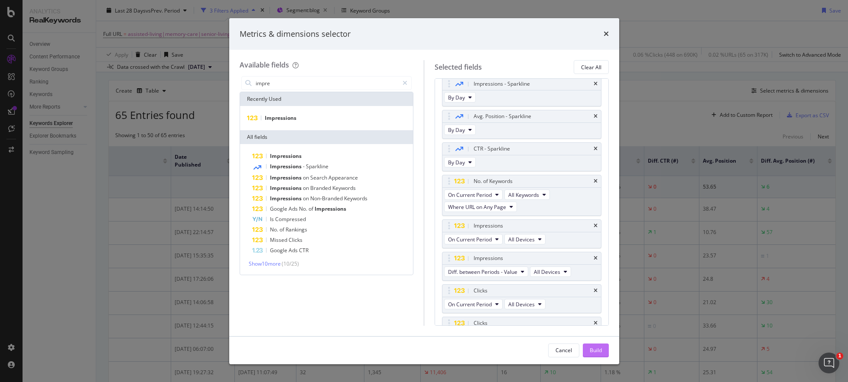
click at [601, 351] on button "Build" at bounding box center [596, 351] width 26 height 14
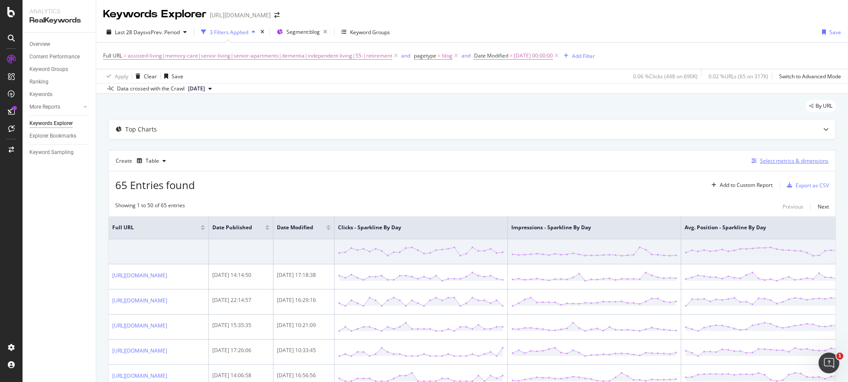
click at [776, 163] on div "Select metrics & dimensions" at bounding box center [794, 160] width 68 height 7
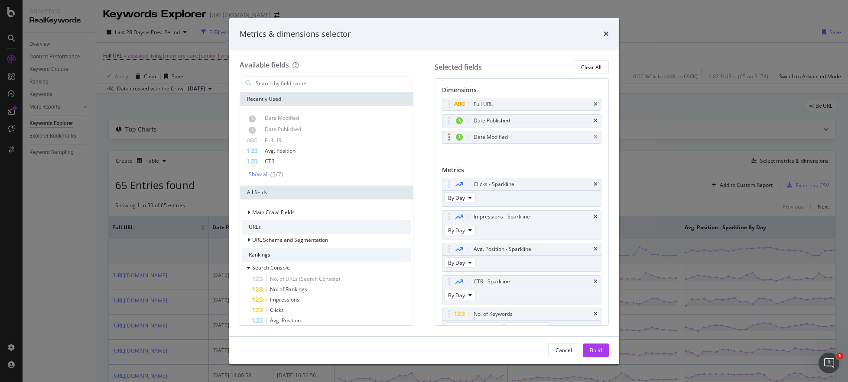
click at [593, 137] on icon "times" at bounding box center [595, 137] width 4 height 5
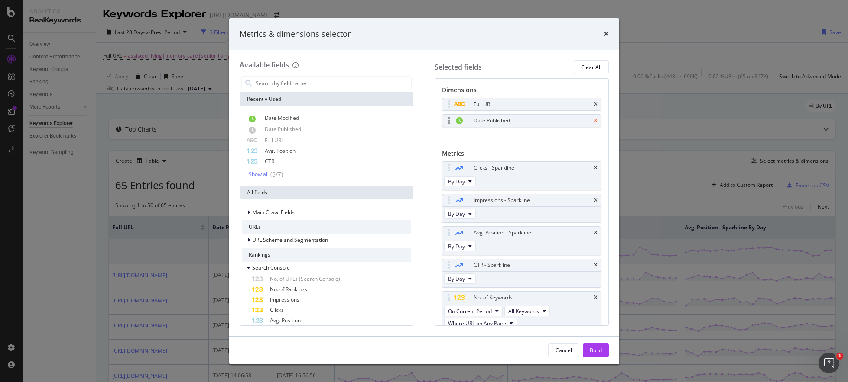
click at [593, 118] on icon "times" at bounding box center [595, 120] width 4 height 5
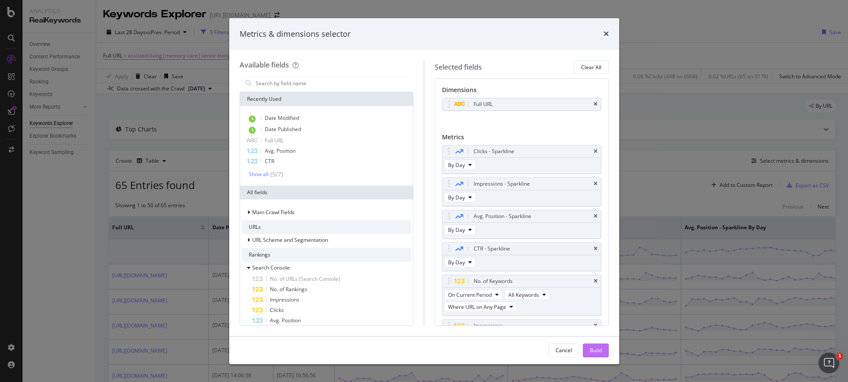
click at [592, 353] on div "Build" at bounding box center [595, 350] width 12 height 7
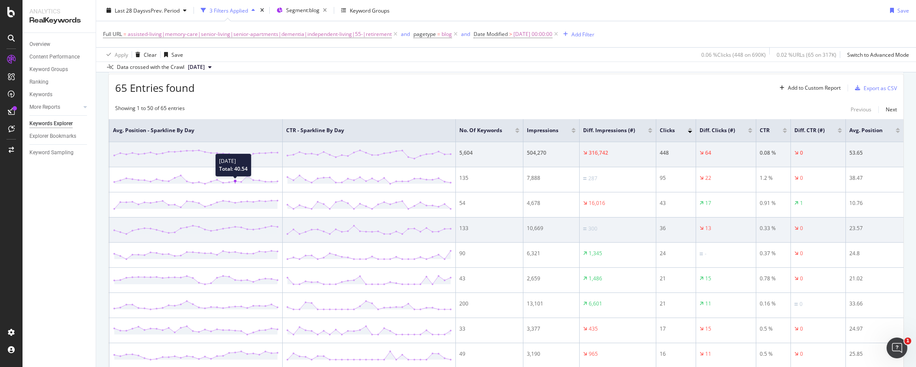
scroll to position [103, 0]
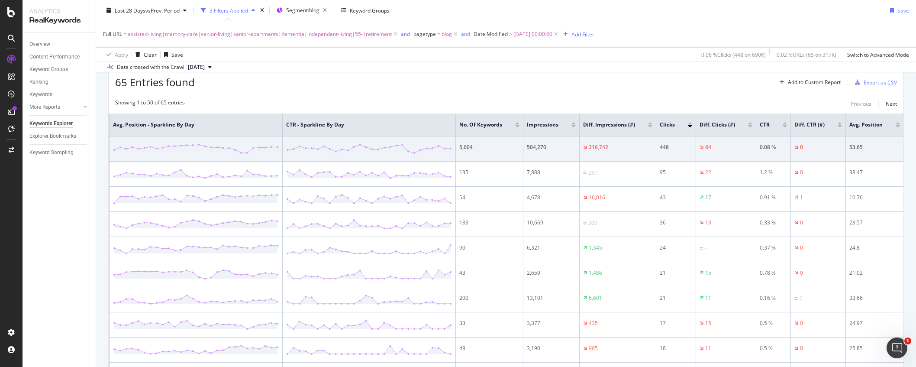
click at [693, 123] on div at bounding box center [690, 123] width 4 height 2
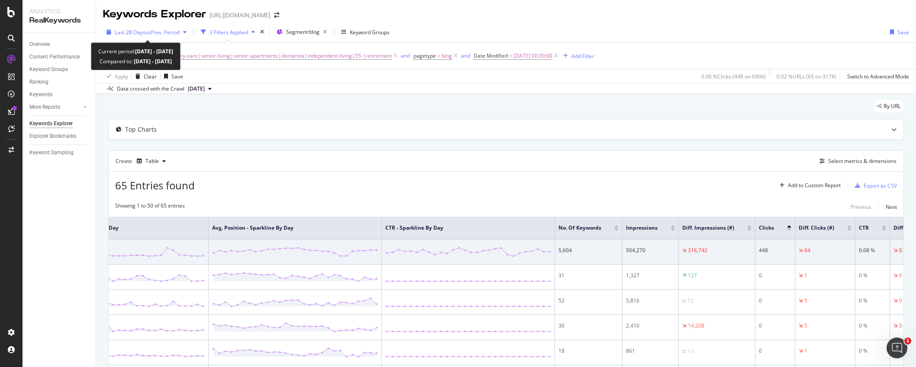
click at [173, 35] on span "vs Prev. Period" at bounding box center [163, 32] width 34 height 7
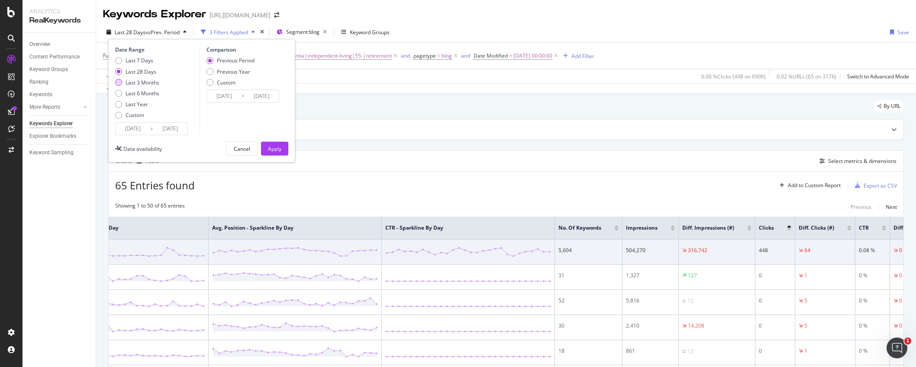
click at [139, 83] on div "Last 3 Months" at bounding box center [143, 82] width 34 height 7
type input "[DATE]"
click at [275, 146] on div "Apply" at bounding box center [274, 148] width 13 height 7
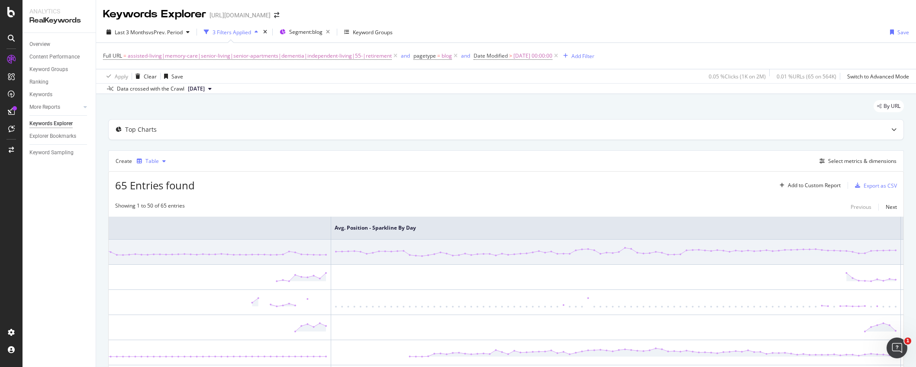
click at [161, 163] on div "button" at bounding box center [164, 161] width 10 height 5
click at [379, 175] on div "65 Entries found Add to Custom Report Export as CSV" at bounding box center [506, 182] width 795 height 21
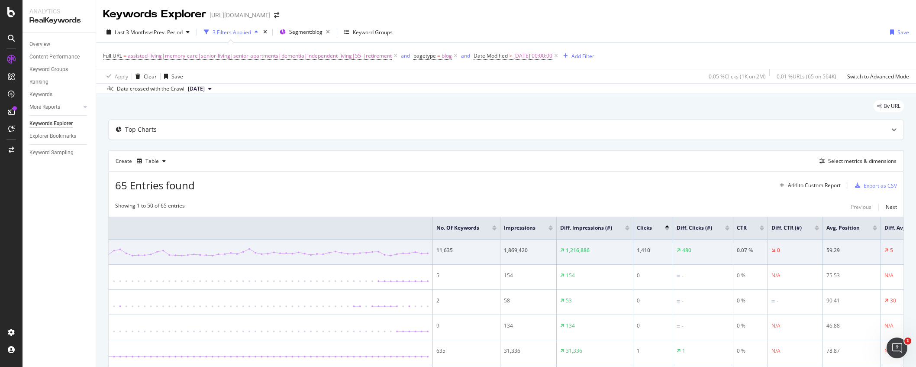
click at [670, 228] on div at bounding box center [667, 229] width 4 height 2
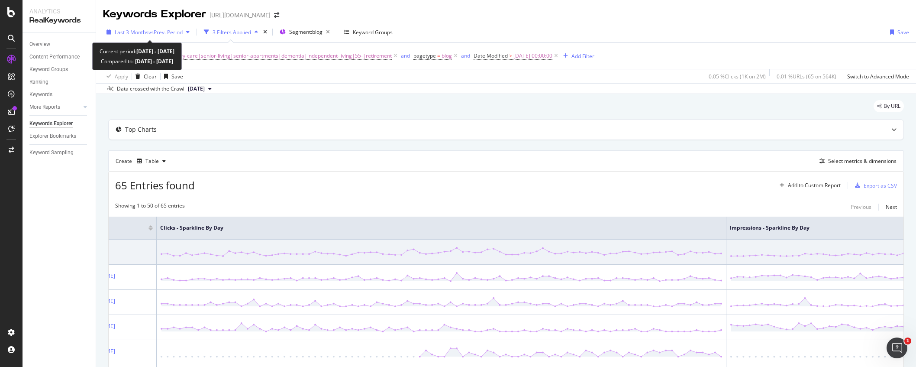
click at [168, 30] on span "vs Prev. Period" at bounding box center [166, 32] width 34 height 7
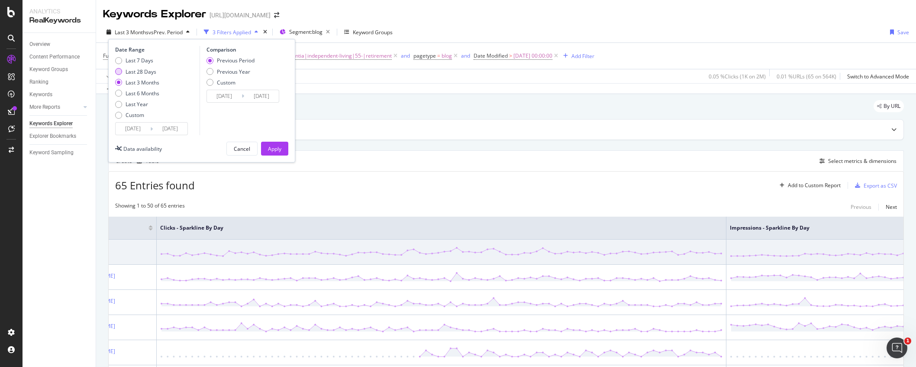
click at [142, 74] on div "Last 28 Days" at bounding box center [141, 71] width 31 height 7
type input "[DATE]"
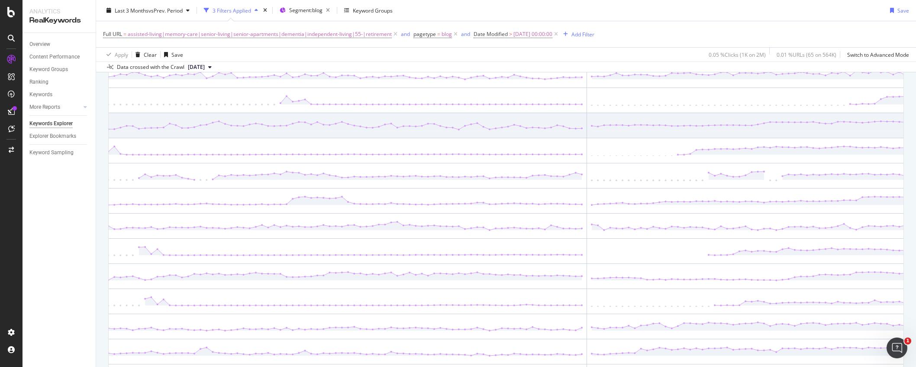
scroll to position [250, 0]
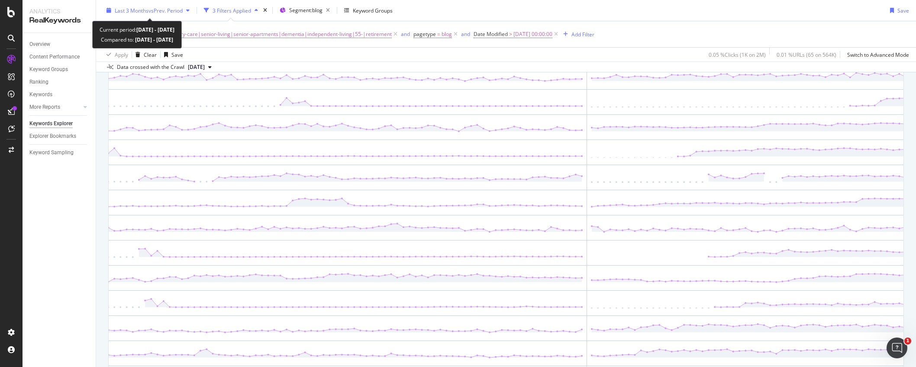
click at [168, 13] on span "vs Prev. Period" at bounding box center [166, 9] width 34 height 7
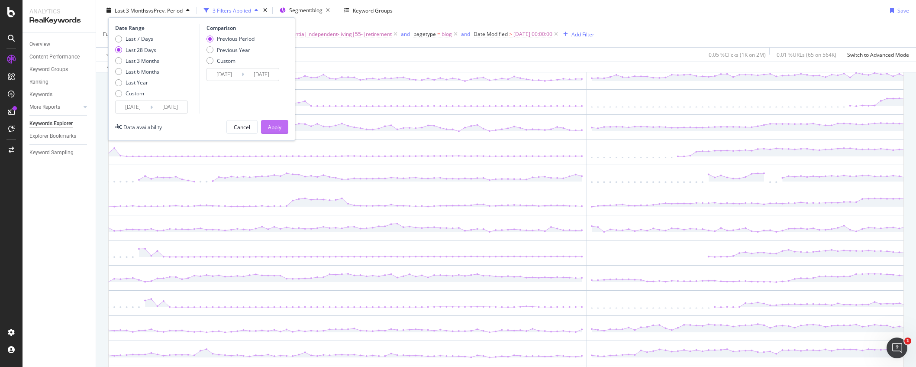
click at [268, 123] on div "Apply" at bounding box center [274, 126] width 13 height 7
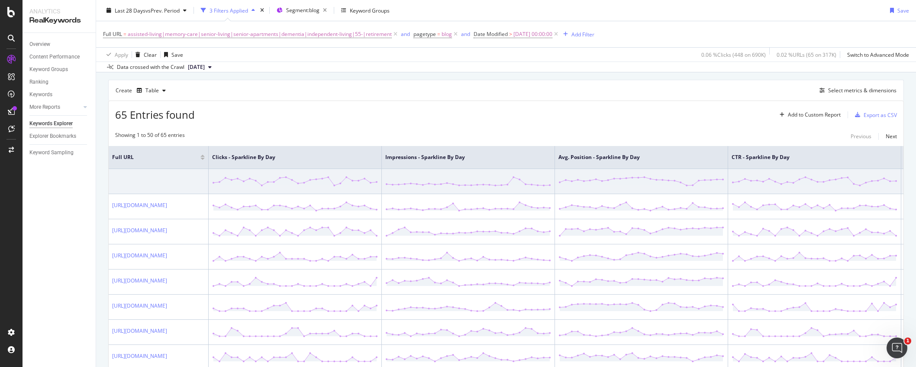
scroll to position [78, 0]
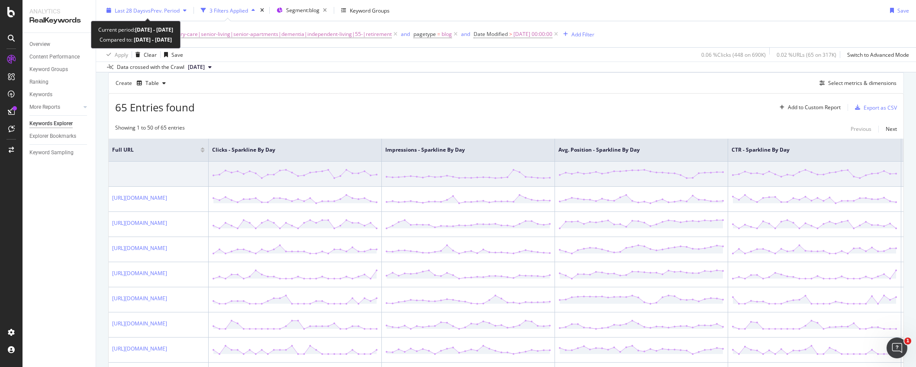
click at [124, 10] on span "Last 28 Days" at bounding box center [130, 9] width 31 height 7
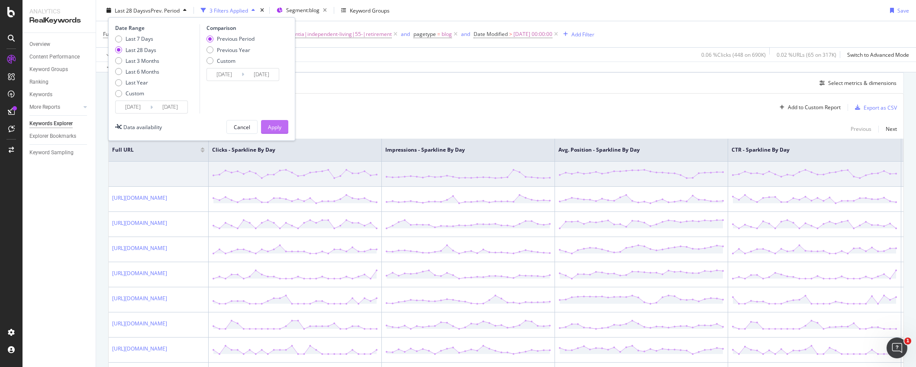
click at [274, 125] on div "Apply" at bounding box center [274, 126] width 13 height 7
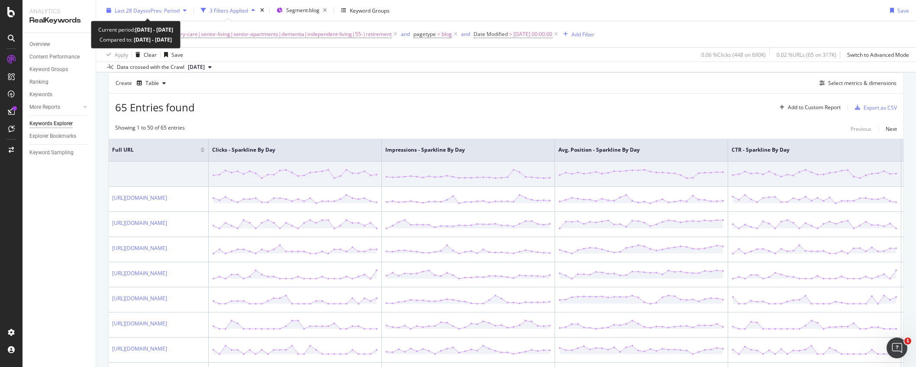
click at [148, 11] on span "vs Prev. Period" at bounding box center [163, 9] width 34 height 7
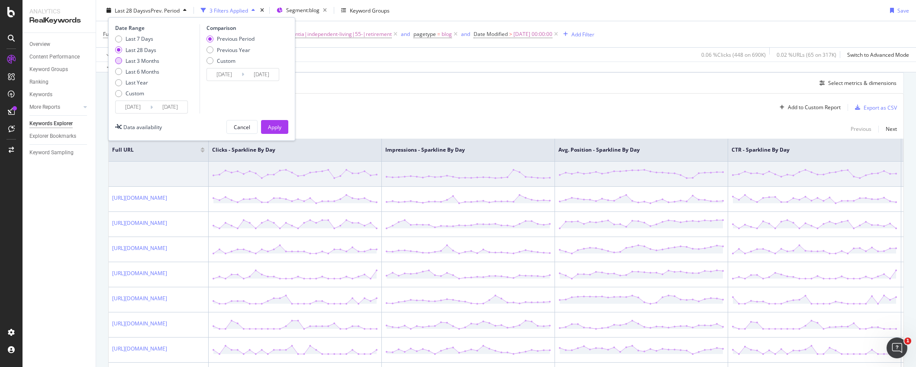
click at [142, 58] on div "Last 3 Months" at bounding box center [143, 60] width 34 height 7
type input "[DATE]"
click at [275, 132] on div "Apply" at bounding box center [274, 126] width 13 height 13
